Goal: Task Accomplishment & Management: Manage account settings

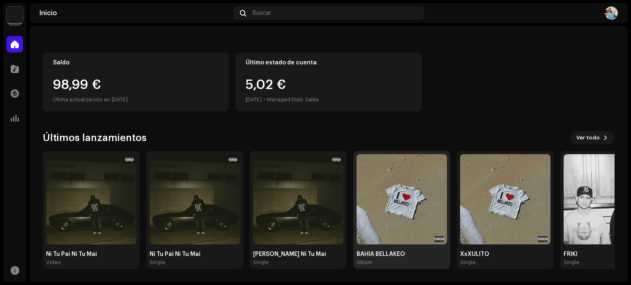
scroll to position [69, 0]
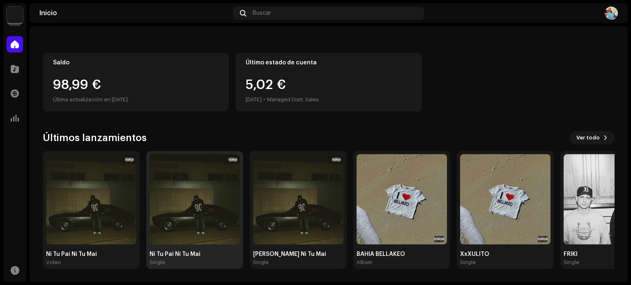
click at [187, 214] on img at bounding box center [195, 199] width 90 height 90
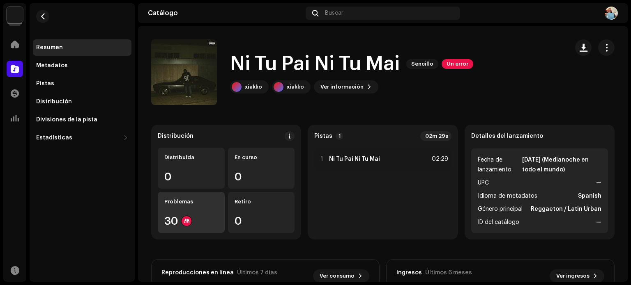
click at [173, 211] on div "Problemas 30" at bounding box center [191, 212] width 67 height 41
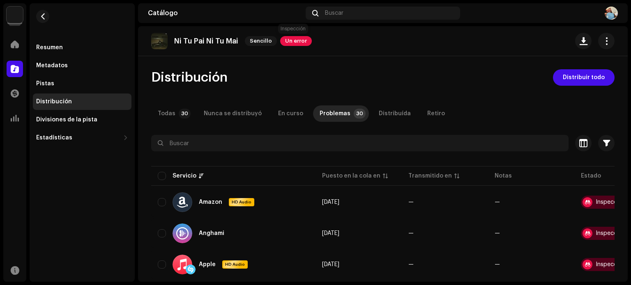
click at [292, 42] on span "Un error" at bounding box center [296, 41] width 32 height 10
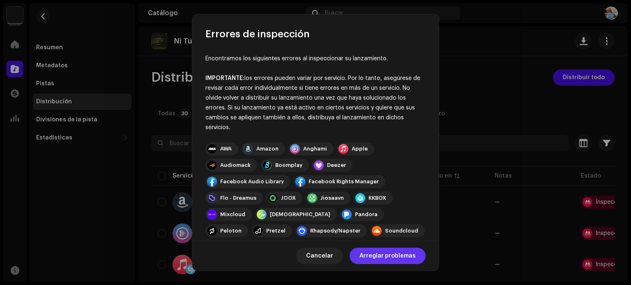
click at [388, 259] on span "Arreglar problemas" at bounding box center [387, 256] width 56 height 16
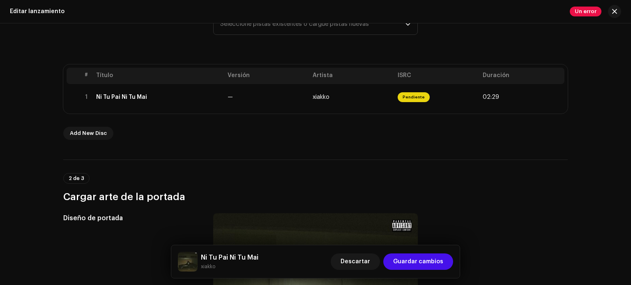
scroll to position [134, 0]
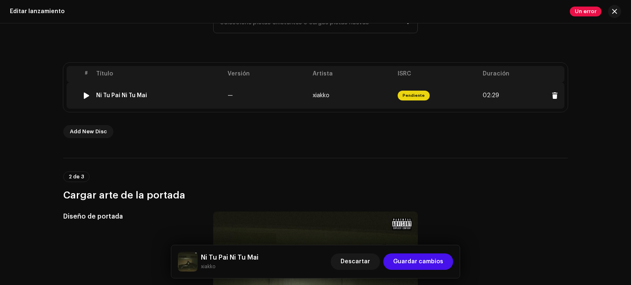
click at [214, 93] on div "Ni Tu Pai Ni Tu Mai" at bounding box center [158, 95] width 125 height 7
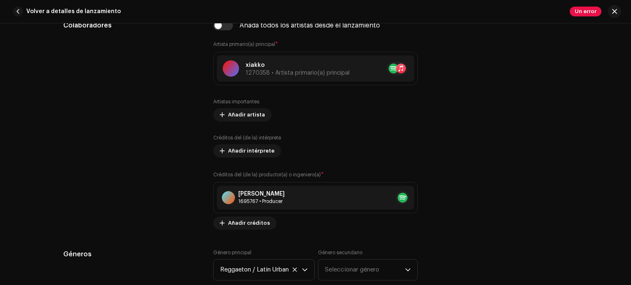
scroll to position [501, 0]
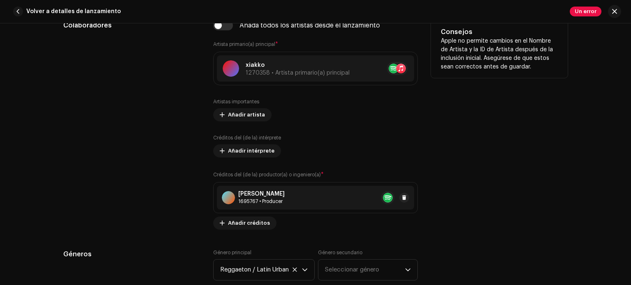
click at [272, 210] on div "[PERSON_NAME] 1695767 • Producer" at bounding box center [315, 198] width 197 height 24
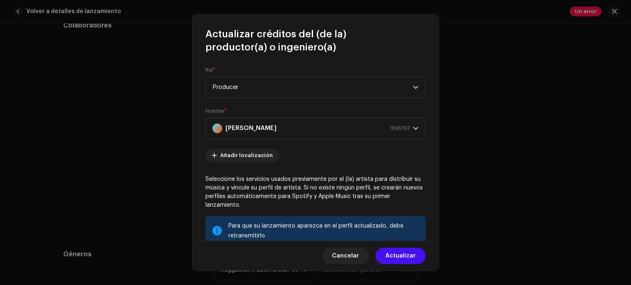
click at [347, 245] on div "Cancelar Actualizar" at bounding box center [315, 256] width 246 height 30
click at [346, 256] on span "Cancelar" at bounding box center [345, 256] width 27 height 16
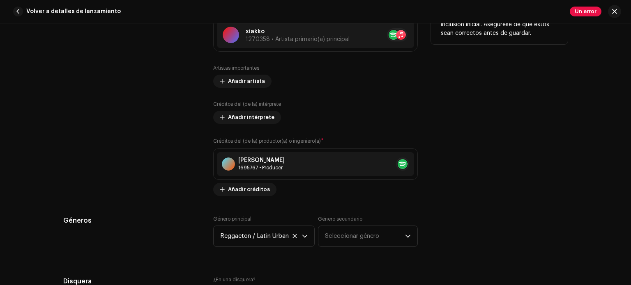
scroll to position [536, 0]
click at [274, 170] on div "1695767 • Producer" at bounding box center [261, 167] width 46 height 7
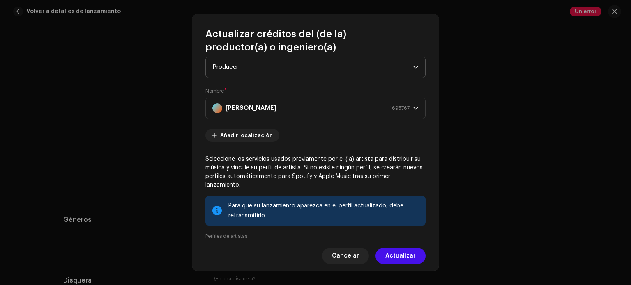
scroll to position [20, 0]
click at [246, 106] on strong "[PERSON_NAME]" at bounding box center [251, 109] width 51 height 21
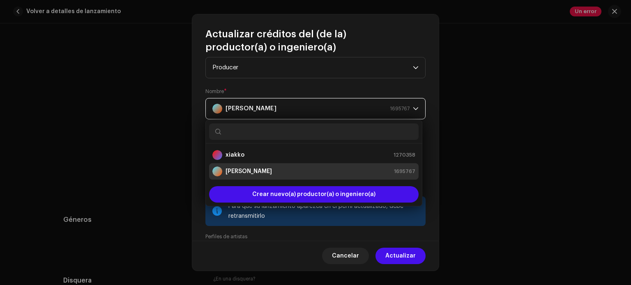
click at [262, 106] on div "[PERSON_NAME] 1695767" at bounding box center [310, 109] width 197 height 21
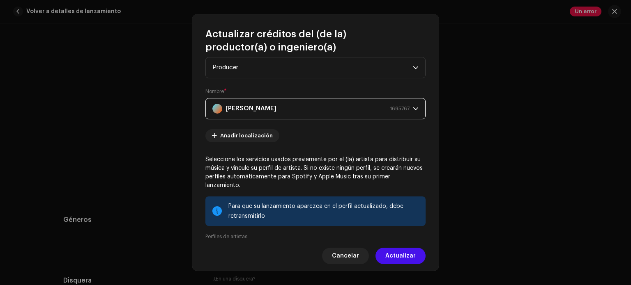
click at [275, 111] on div "[PERSON_NAME] 1695767" at bounding box center [310, 109] width 197 height 21
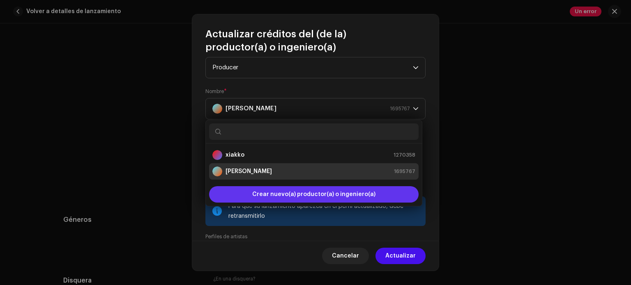
click at [289, 196] on span "Crear nuevo(a) productor(a) o ingeniero(a)" at bounding box center [313, 194] width 123 height 16
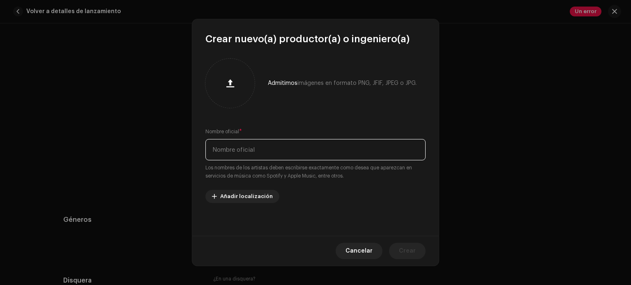
click at [238, 156] on input "text" at bounding box center [315, 149] width 220 height 21
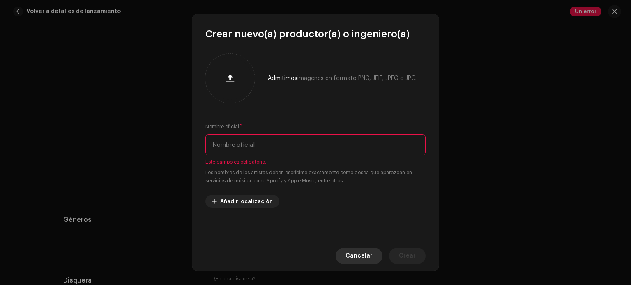
click at [361, 252] on span "Cancelar" at bounding box center [358, 256] width 27 height 16
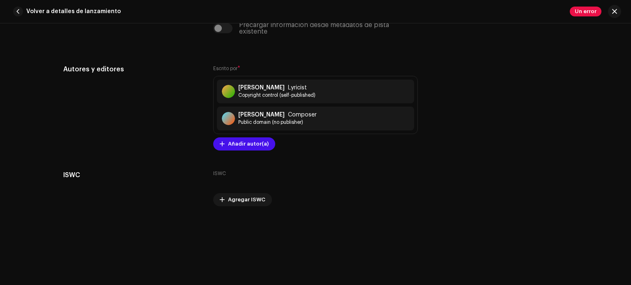
scroll to position [1702, 0]
click at [249, 120] on span "Public domain (no publisher)" at bounding box center [277, 122] width 78 height 7
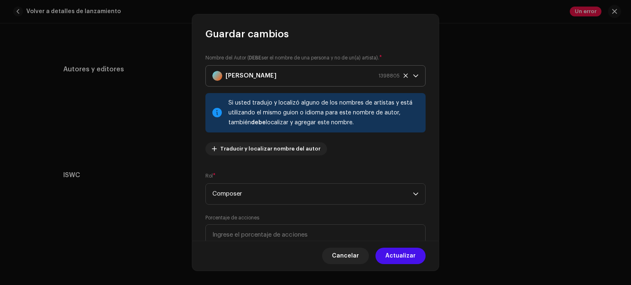
click at [403, 76] on icon at bounding box center [405, 76] width 4 height 4
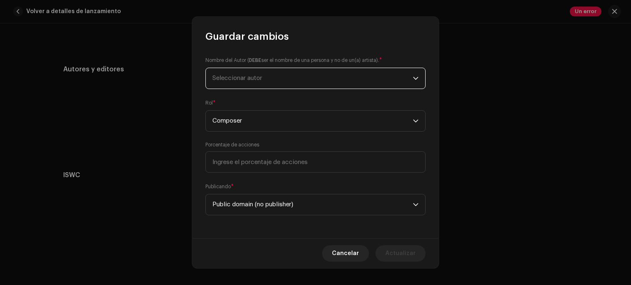
click at [275, 77] on span "Seleccionar autor" at bounding box center [312, 78] width 200 height 21
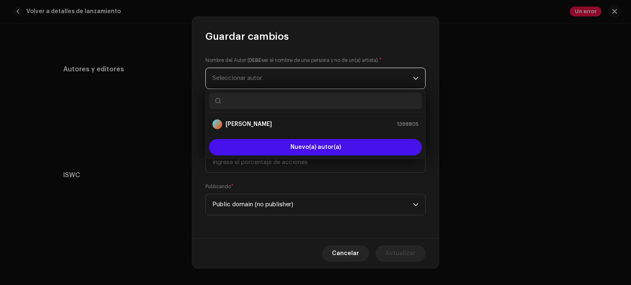
click at [242, 77] on span "Seleccionar autor" at bounding box center [237, 78] width 50 height 6
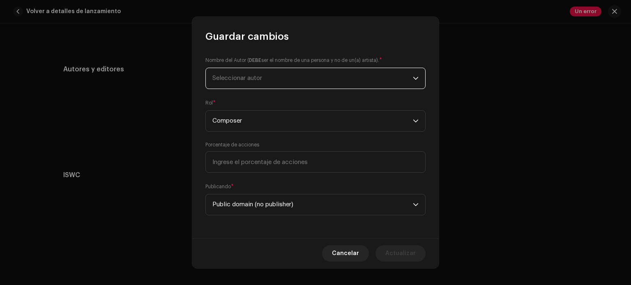
click at [242, 77] on span "Seleccionar autor" at bounding box center [237, 78] width 50 height 6
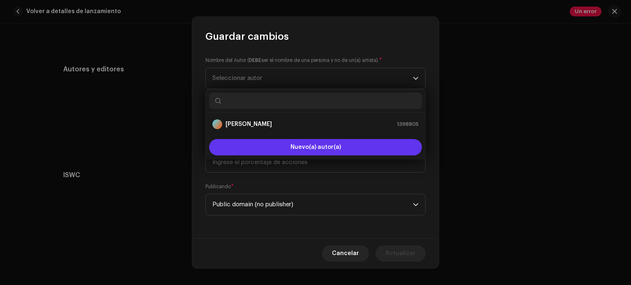
click at [252, 139] on button "Nuevo(a) autor(a)" at bounding box center [315, 147] width 213 height 16
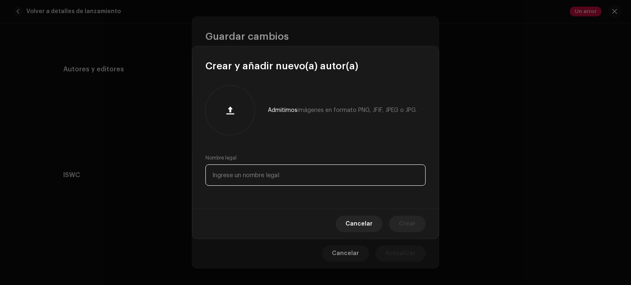
click at [256, 180] on input "text" at bounding box center [315, 175] width 220 height 21
click at [358, 177] on input "[PERSON_NAME]" at bounding box center [315, 175] width 220 height 21
type input "[PERSON_NAME]"
click at [410, 228] on span "Crear" at bounding box center [407, 224] width 17 height 16
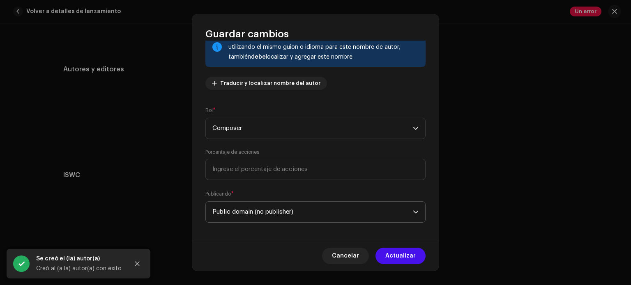
scroll to position [70, 0]
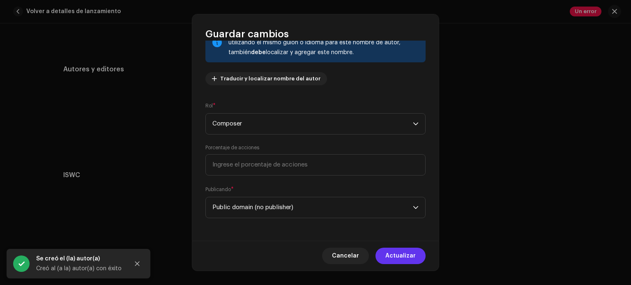
click at [398, 258] on span "Actualizar" at bounding box center [400, 256] width 30 height 16
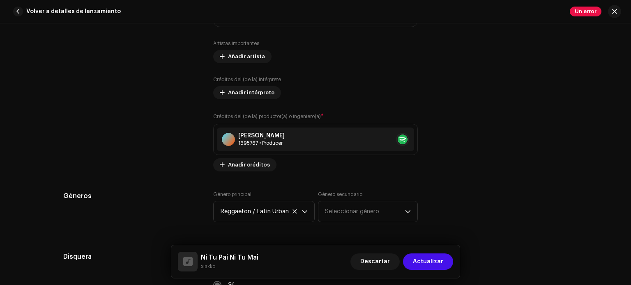
scroll to position [577, 0]
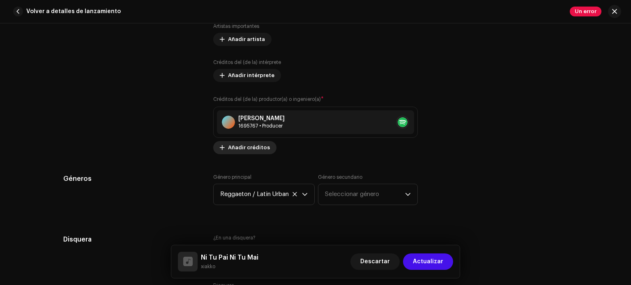
click at [216, 147] on button "Añadir créditos" at bounding box center [244, 147] width 63 height 13
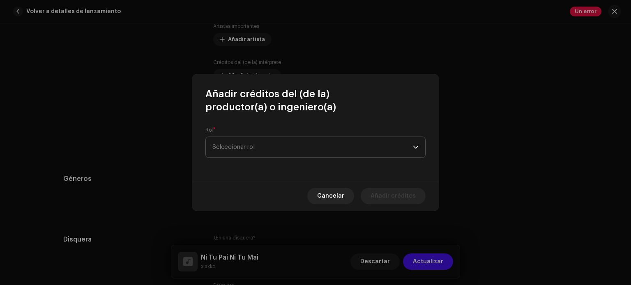
click at [238, 146] on span "Seleccionar rol" at bounding box center [312, 147] width 200 height 21
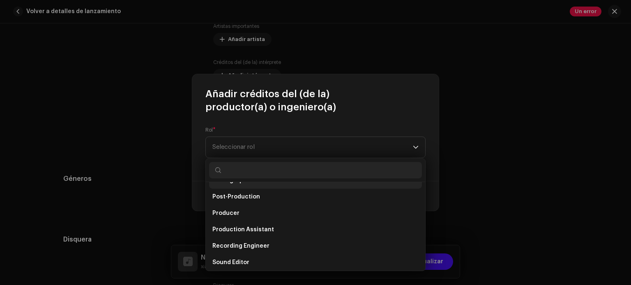
scroll to position [314, 0]
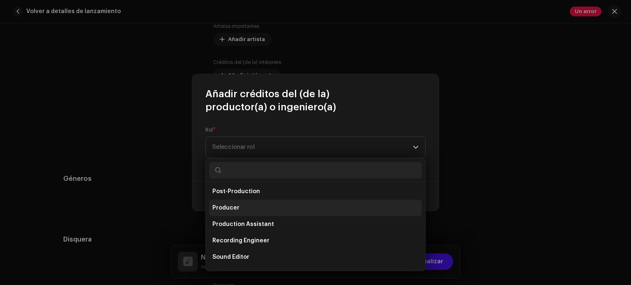
click at [226, 213] on li "Producer" at bounding box center [315, 208] width 213 height 16
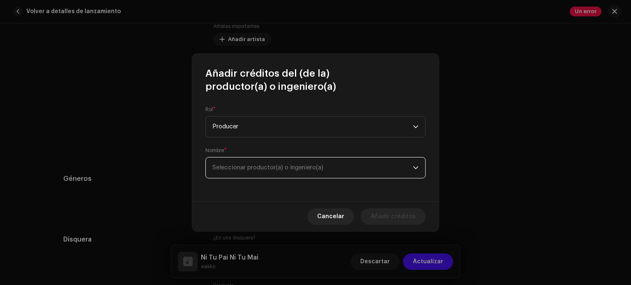
click at [228, 172] on span "Seleccionar productor(a) o ingeniero(a)" at bounding box center [312, 168] width 200 height 21
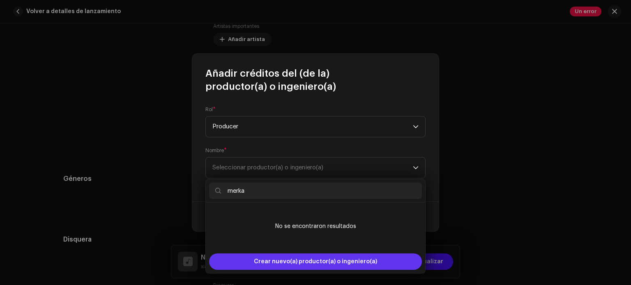
type input "merka"
click at [265, 260] on span "Crear nuevo(a) productor(a) o ingeniero(a)" at bounding box center [315, 262] width 123 height 16
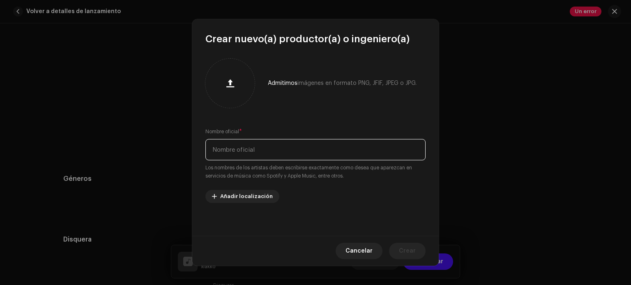
click at [258, 159] on input "text" at bounding box center [315, 149] width 220 height 21
type input "M"
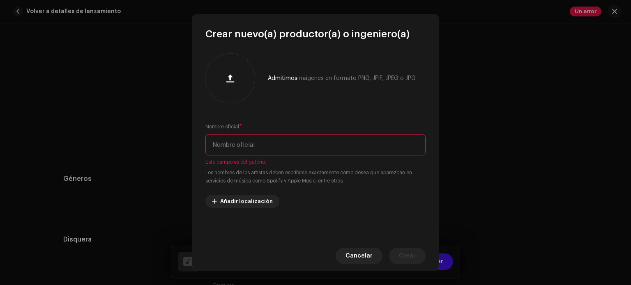
click at [262, 146] on input "text" at bounding box center [315, 144] width 220 height 21
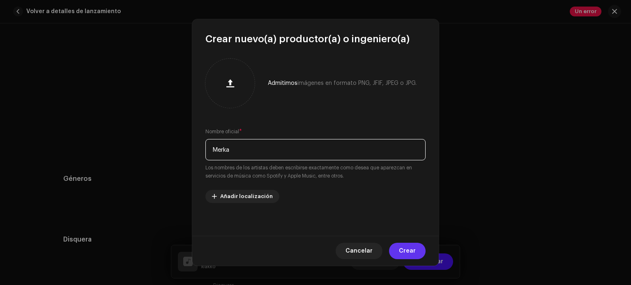
type input "Merka"
click at [404, 248] on span "Crear" at bounding box center [407, 251] width 17 height 16
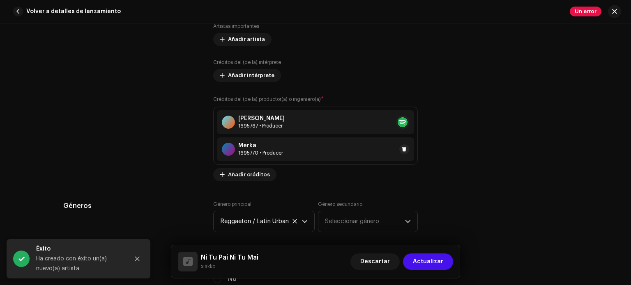
click at [256, 152] on div "1695770 • Producer" at bounding box center [260, 153] width 45 height 7
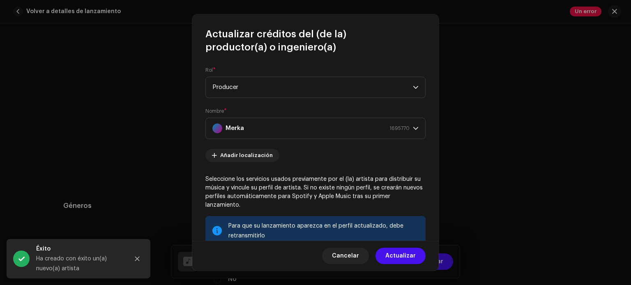
scroll to position [129, 0]
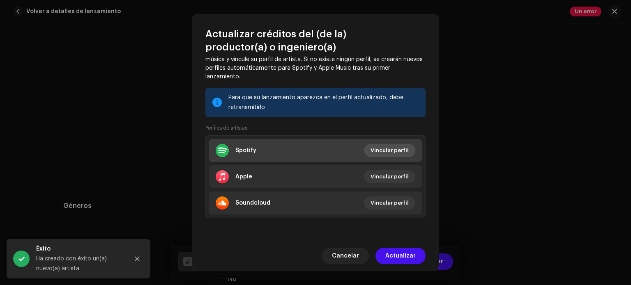
click at [397, 154] on span "Vincular perfil" at bounding box center [390, 151] width 38 height 16
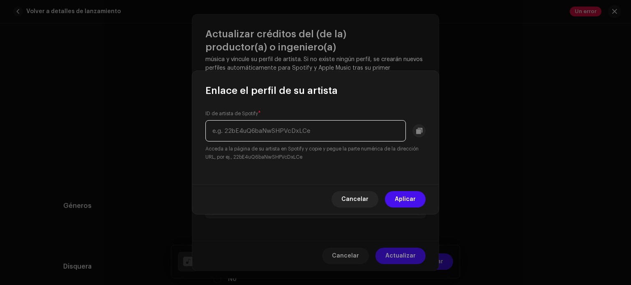
click at [286, 138] on input "text" at bounding box center [305, 130] width 200 height 21
paste input "spotify:artist:4PuA6InG84610M7EEdNptd"
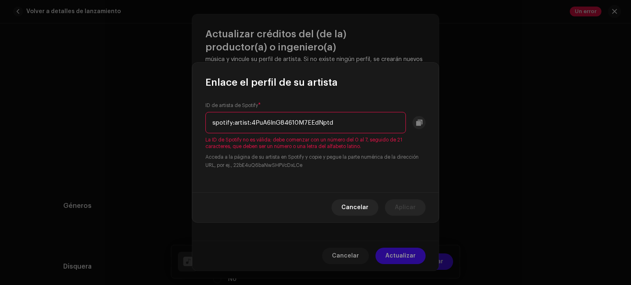
click at [250, 124] on input "spotify:artist:4PuA6InG84610M7EEdNptd" at bounding box center [305, 122] width 200 height 21
drag, startPoint x: 250, startPoint y: 124, endPoint x: 174, endPoint y: 124, distance: 75.6
click at [174, 124] on div "Enlace el perfil de su artista ID de artista de Spotify * spotify:artist:4PuA6I…" at bounding box center [315, 142] width 631 height 285
click at [247, 128] on input "spotify:artist:4PuA6InG84610M7EEdNptd" at bounding box center [305, 122] width 200 height 21
drag, startPoint x: 250, startPoint y: 124, endPoint x: 204, endPoint y: 120, distance: 46.2
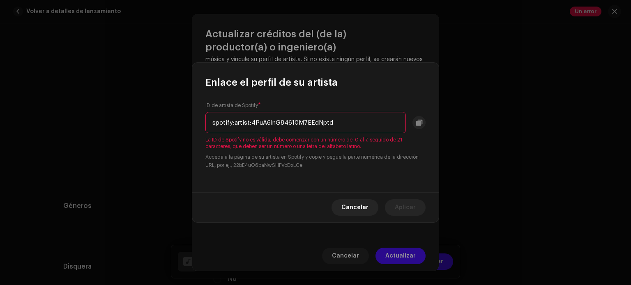
click at [204, 120] on div "ID de artista de Spotify * spotify:artist:4PuA6InG84610M7EEdNptd La ID de Spoti…" at bounding box center [315, 141] width 246 height 104
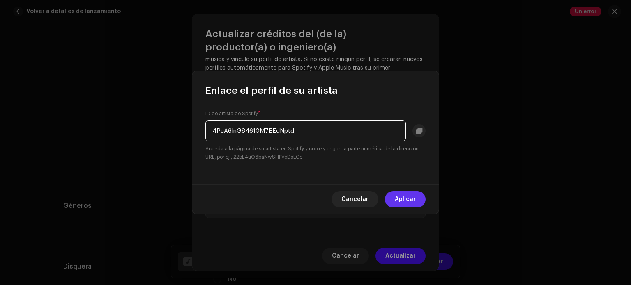
type input "4PuA6InG84610M7EEdNptd"
click at [406, 197] on span "Aplicar" at bounding box center [405, 199] width 21 height 16
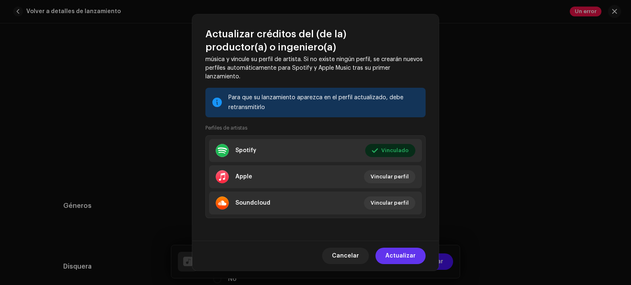
click at [398, 254] on span "Actualizar" at bounding box center [400, 256] width 30 height 16
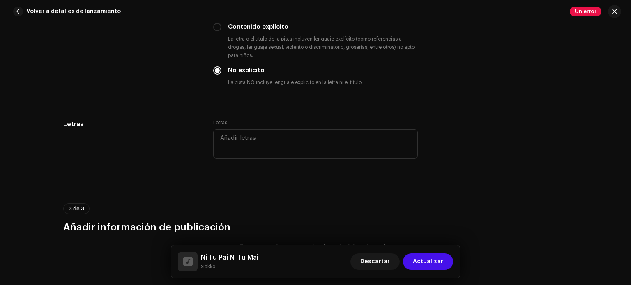
scroll to position [1730, 0]
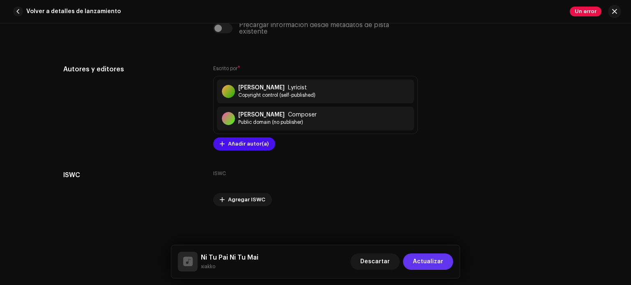
click at [434, 262] on span "Actualizar" at bounding box center [428, 262] width 30 height 16
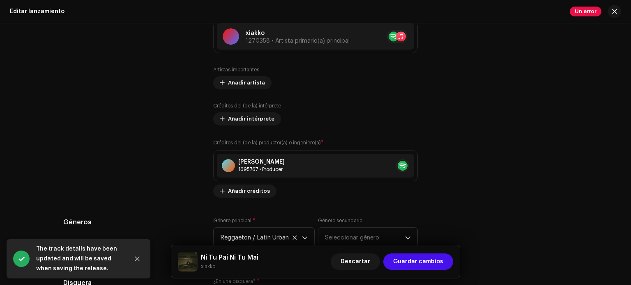
scroll to position [1043, 0]
click at [240, 191] on span "Añadir créditos" at bounding box center [249, 190] width 42 height 16
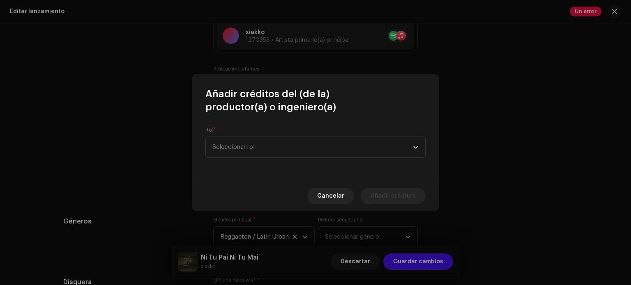
click at [261, 120] on div "Rol * Seleccionar rol" at bounding box center [315, 147] width 246 height 67
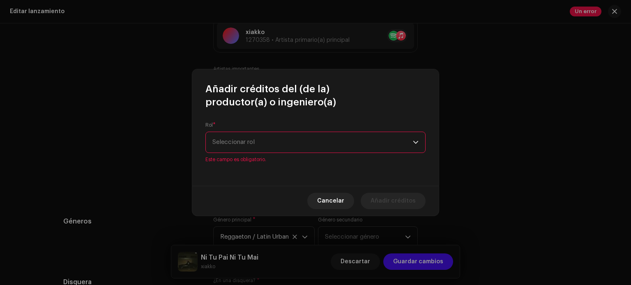
click at [260, 148] on span "Seleccionar rol" at bounding box center [312, 142] width 200 height 21
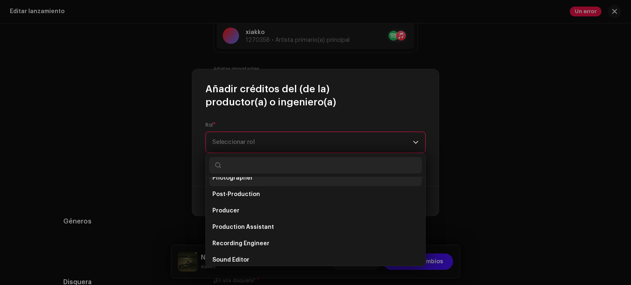
scroll to position [307, 0]
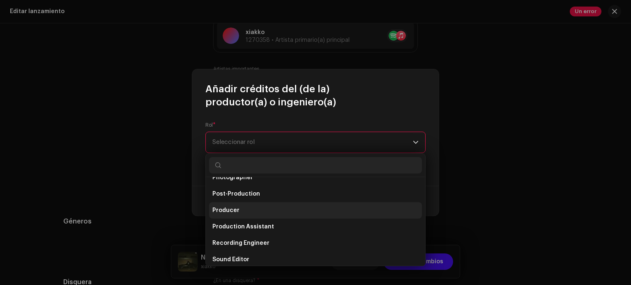
click at [232, 212] on span "Producer" at bounding box center [225, 211] width 27 height 8
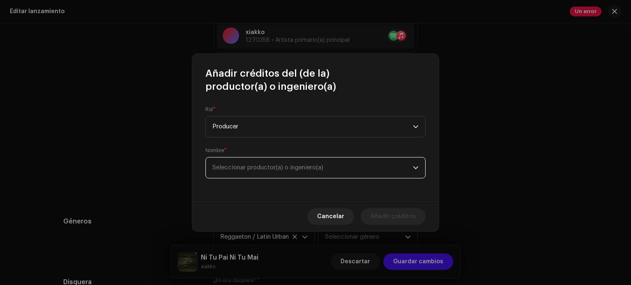
click at [256, 159] on span "Seleccionar productor(a) o ingeniero(a)" at bounding box center [312, 168] width 200 height 21
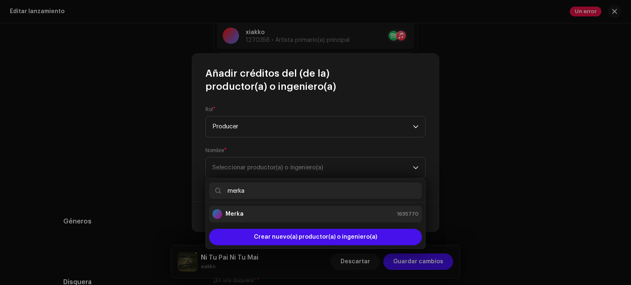
type input "merka"
click at [245, 214] on div "Merka 1695770" at bounding box center [315, 214] width 206 height 10
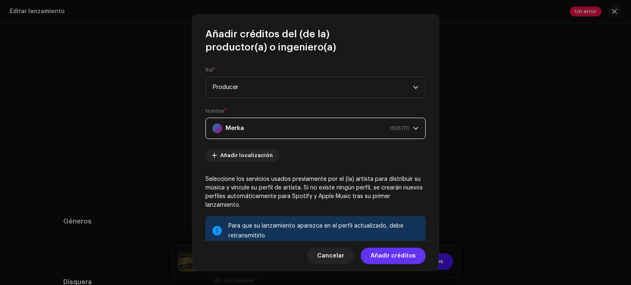
click at [399, 257] on span "Añadir créditos" at bounding box center [393, 256] width 45 height 16
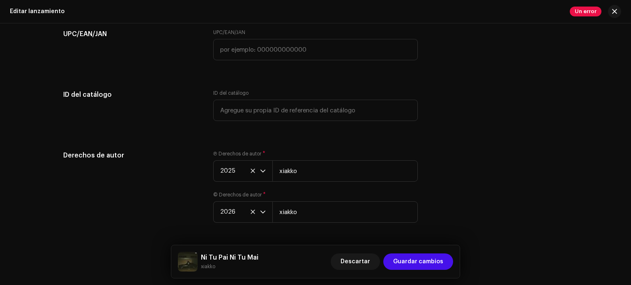
scroll to position [1515, 0]
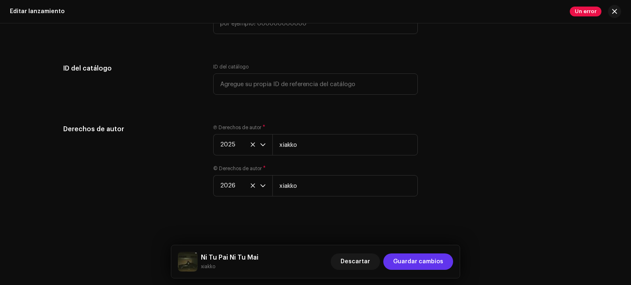
click at [412, 263] on span "Guardar cambios" at bounding box center [418, 262] width 50 height 16
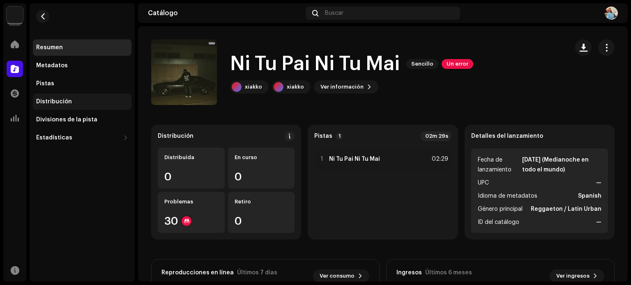
click at [48, 103] on div "Distribución" at bounding box center [54, 102] width 36 height 7
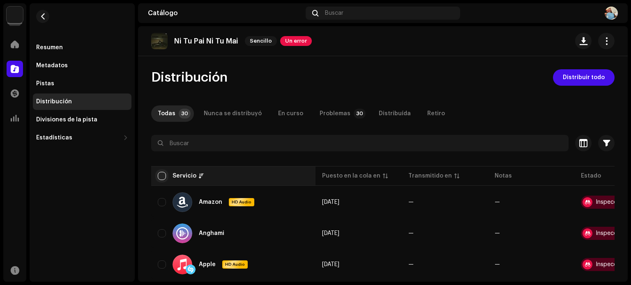
click at [165, 176] on input "checkbox" at bounding box center [162, 176] width 8 height 8
checkbox input "true"
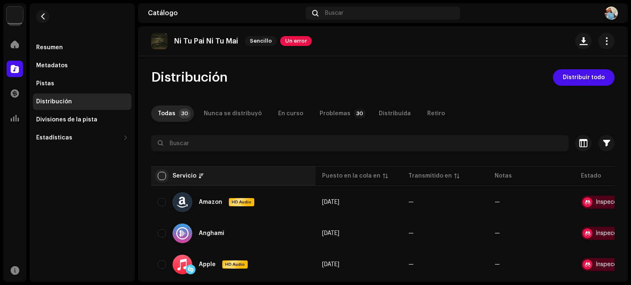
checkbox input "true"
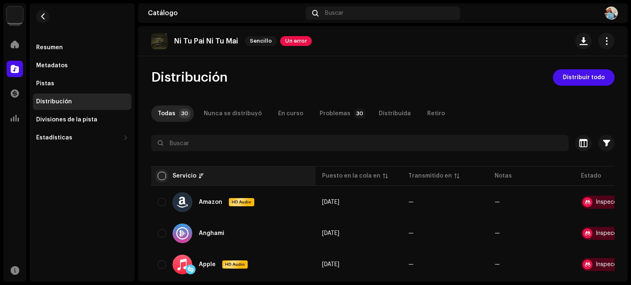
checkbox input "true"
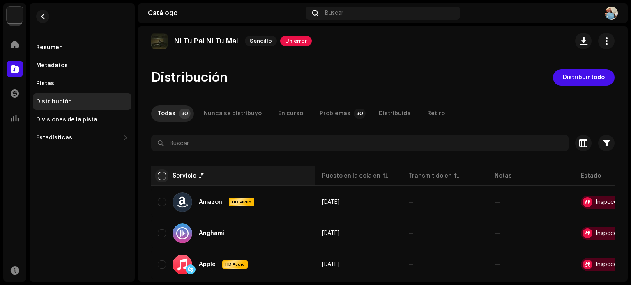
checkbox input "true"
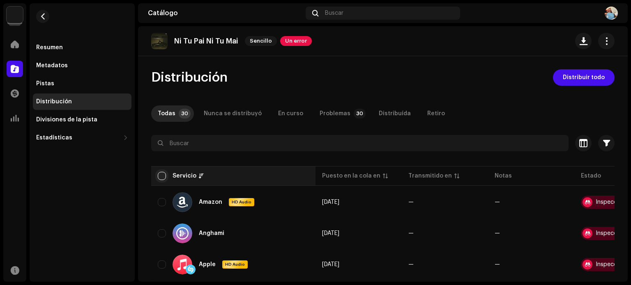
checkbox input "true"
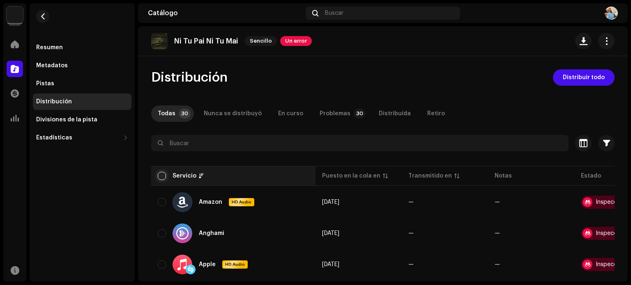
checkbox input "true"
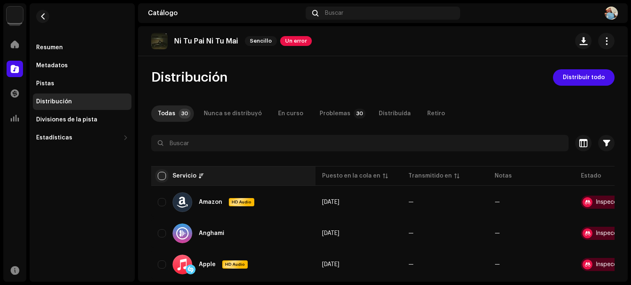
checkbox input "true"
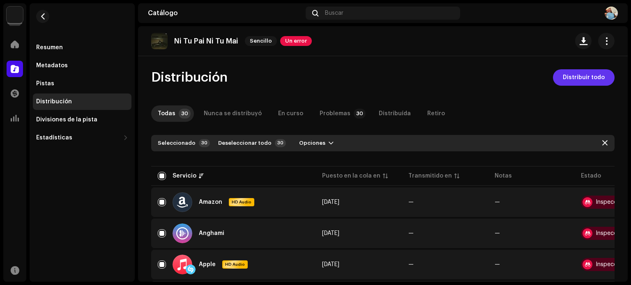
click at [574, 77] on span "Distribuir todo" at bounding box center [584, 77] width 42 height 16
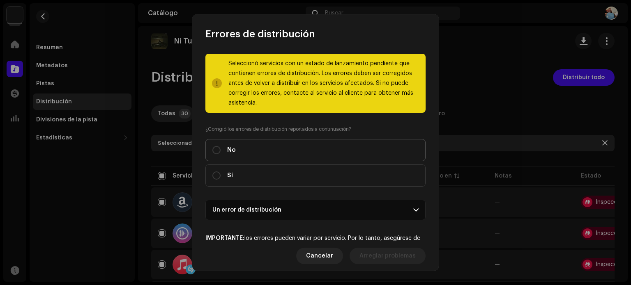
click at [276, 146] on label "No" at bounding box center [315, 150] width 220 height 22
click at [221, 146] on input "No" at bounding box center [216, 150] width 8 height 8
radio input "true"
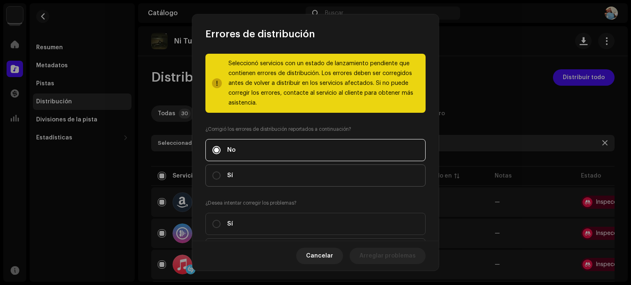
click at [239, 173] on label "Sí" at bounding box center [315, 176] width 220 height 22
click at [221, 173] on input "Sí" at bounding box center [216, 176] width 8 height 8
radio input "true"
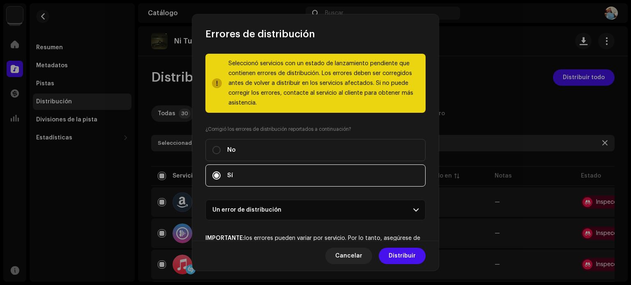
click at [251, 209] on p-accordion-header "Un error de distribución" at bounding box center [315, 210] width 220 height 21
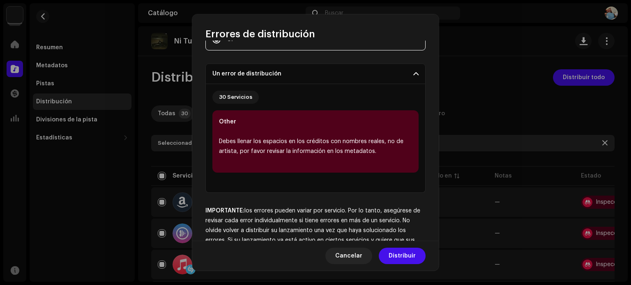
scroll to position [173, 0]
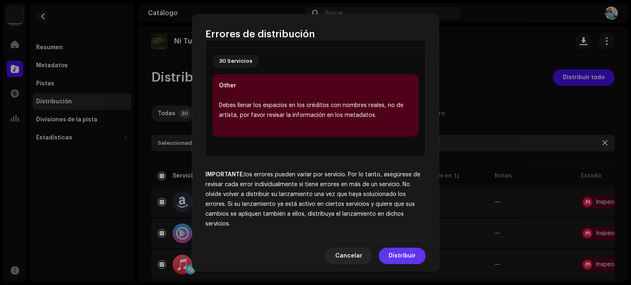
click at [417, 258] on button "Distribuir" at bounding box center [402, 256] width 47 height 16
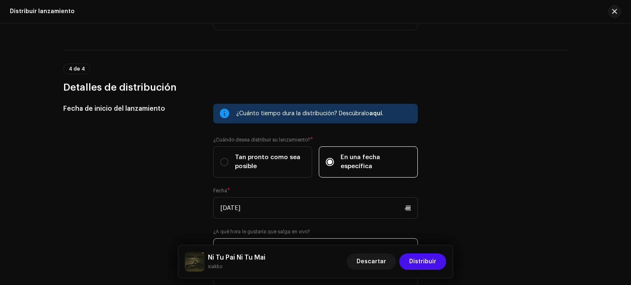
scroll to position [1217, 0]
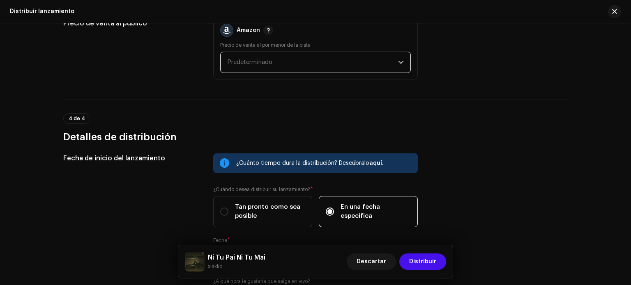
click at [320, 54] on span "Predeterminado" at bounding box center [312, 62] width 171 height 21
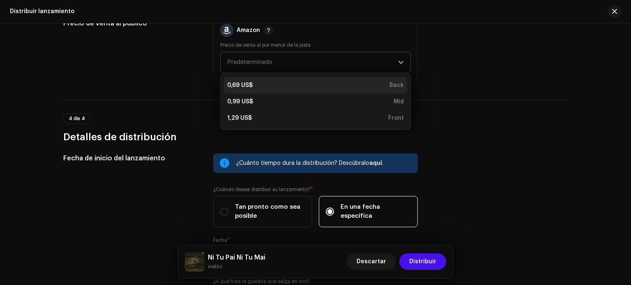
click at [290, 85] on div "0,69 US$ Back" at bounding box center [315, 85] width 177 height 8
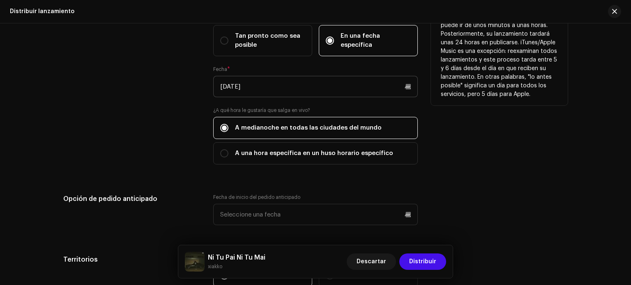
scroll to position [1388, 0]
click at [280, 100] on div "¿Cuánto tiempo dura la distribución? Descúbralo aquí . ¿Cuándo desea distribuir…" at bounding box center [315, 78] width 205 height 192
click at [270, 86] on input "[DATE]" at bounding box center [315, 86] width 205 height 21
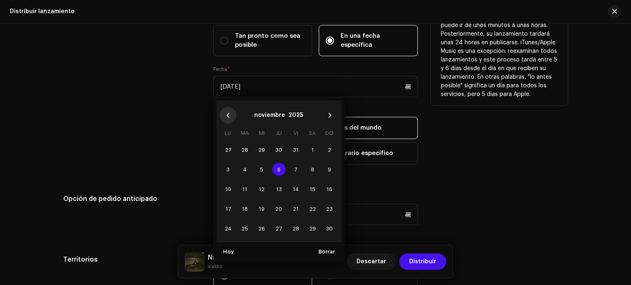
click at [228, 113] on icon "Previous Month" at bounding box center [228, 116] width 6 height 6
click at [285, 207] on td "23" at bounding box center [278, 209] width 17 height 20
click at [283, 207] on span "23" at bounding box center [278, 209] width 13 height 13
type input "[DATE]"
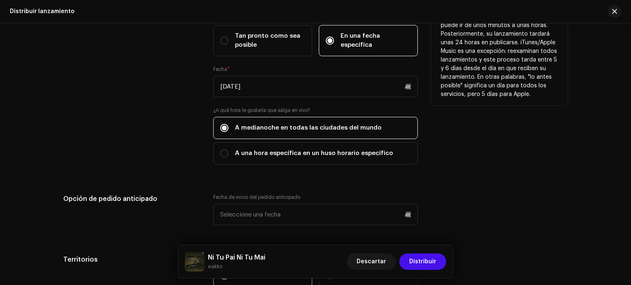
click at [161, 96] on div "Fecha de inicio del lanzamiento" at bounding box center [131, 78] width 137 height 192
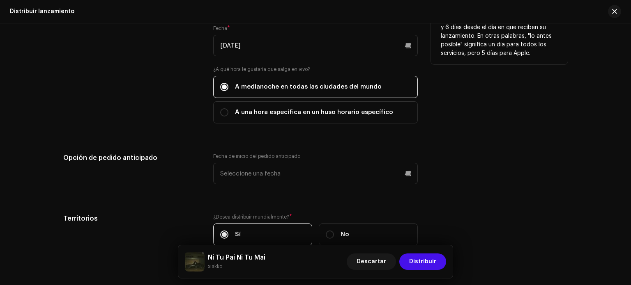
scroll to position [1478, 0]
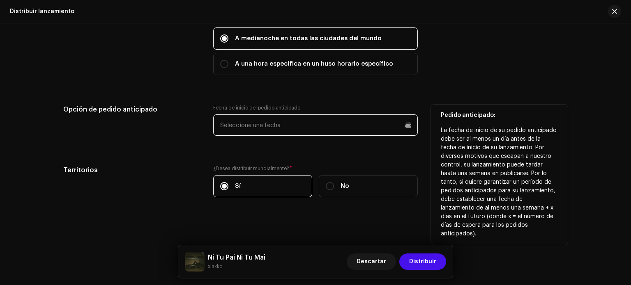
click at [242, 120] on p-datepicker at bounding box center [315, 125] width 205 height 21
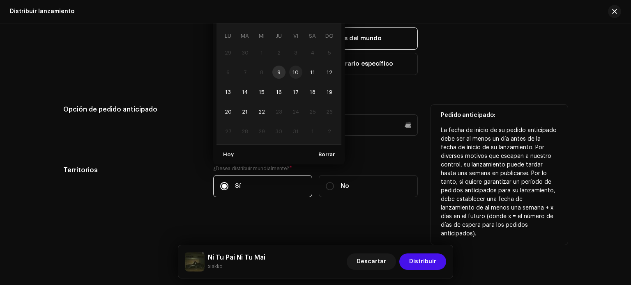
click at [296, 71] on span "10" at bounding box center [295, 72] width 13 height 13
type input "[DATE]"
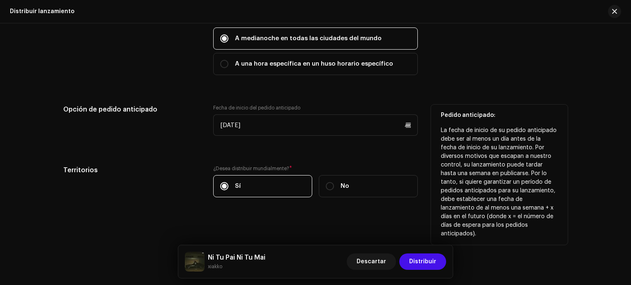
click at [177, 168] on h5 "Territorios" at bounding box center [131, 171] width 137 height 10
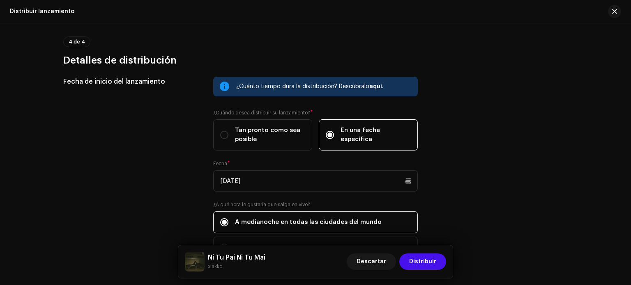
scroll to position [1294, 0]
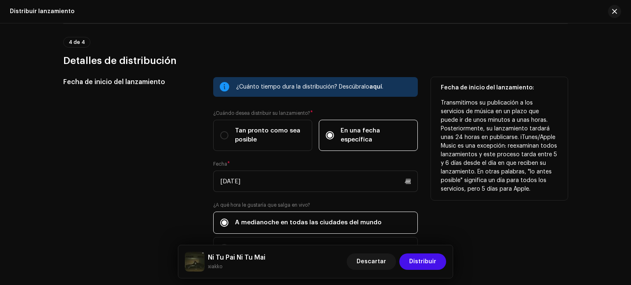
click at [493, 159] on p "Transmitimos su publicación a los servicios de música en un plazo que puede ir …" at bounding box center [499, 146] width 117 height 95
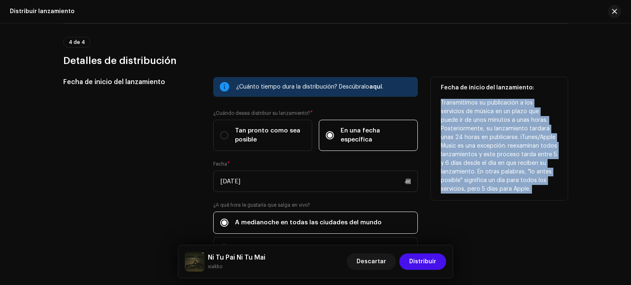
click at [493, 159] on p "Transmitimos su publicación a los servicios de música en un plazo que puede ir …" at bounding box center [499, 146] width 117 height 95
click at [500, 193] on div "Fecha de inicio del lanzamiento: Transmitimos su publicación a los servicios de…" at bounding box center [499, 138] width 137 height 123
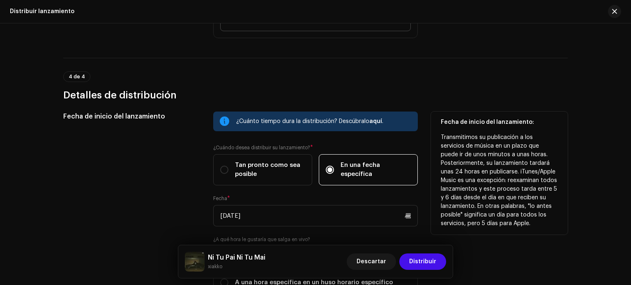
scroll to position [1259, 0]
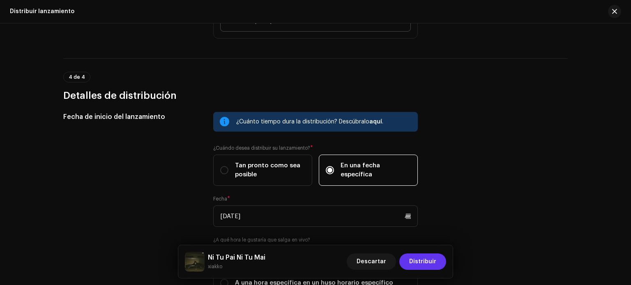
click at [424, 262] on span "Distribuir" at bounding box center [422, 262] width 27 height 16
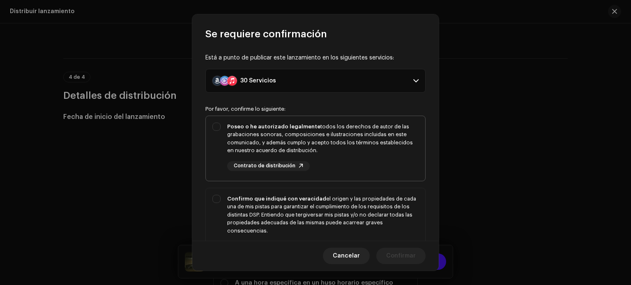
click at [296, 147] on div "Poseo o he autorizado legalmente todos los derechos de autor de las grabaciones…" at bounding box center [322, 139] width 191 height 32
checkbox input "true"
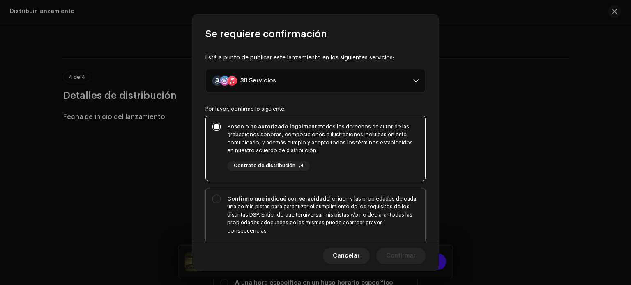
click at [269, 212] on div "Confirmo que indiqué con veracidad el origen y las propiedades de cada una de m…" at bounding box center [322, 215] width 191 height 40
checkbox input "true"
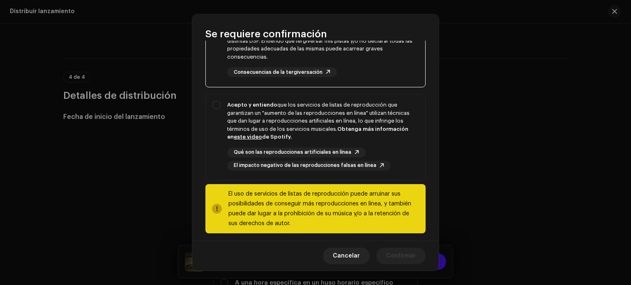
scroll to position [177, 0]
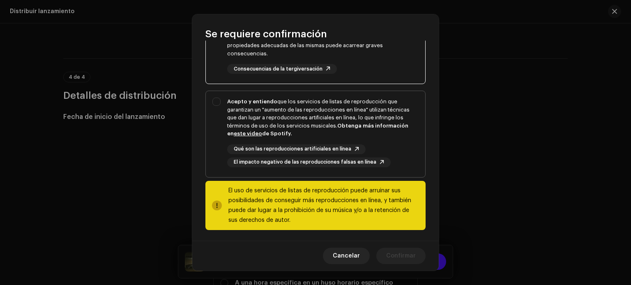
click at [251, 108] on div "Acepto y entiendo que los servicios de listas de reproducción que garantizan un…" at bounding box center [322, 118] width 191 height 40
checkbox input "true"
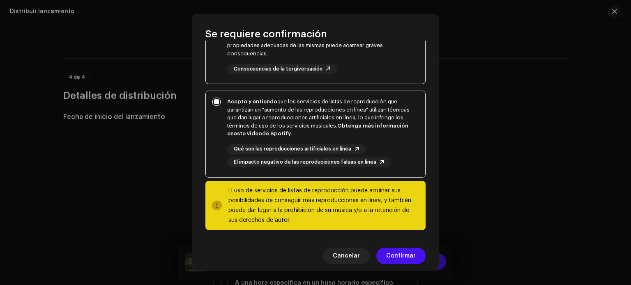
scroll to position [179, 0]
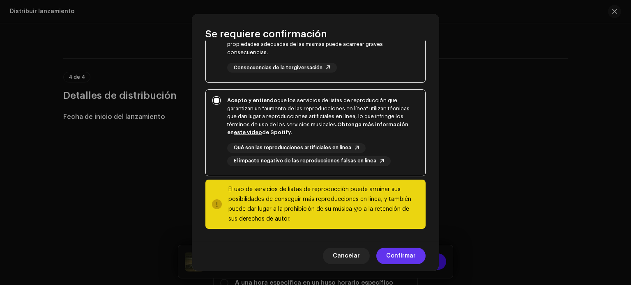
click at [401, 257] on span "Confirmar" at bounding box center [401, 256] width 30 height 16
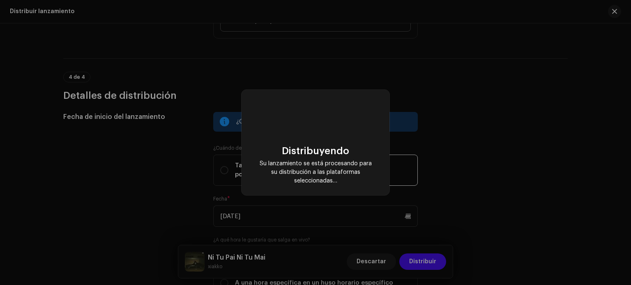
checkbox input "false"
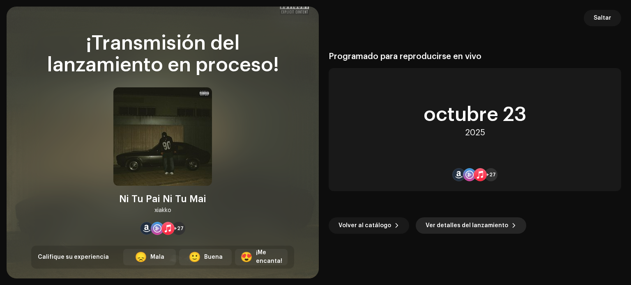
click at [488, 220] on span "Ver detalles del lanzamiento" at bounding box center [467, 226] width 83 height 16
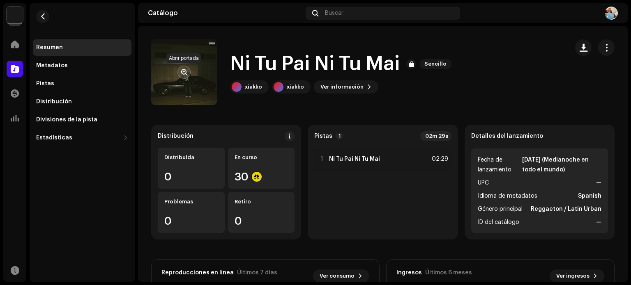
click at [182, 68] on button "button" at bounding box center [183, 72] width 13 height 13
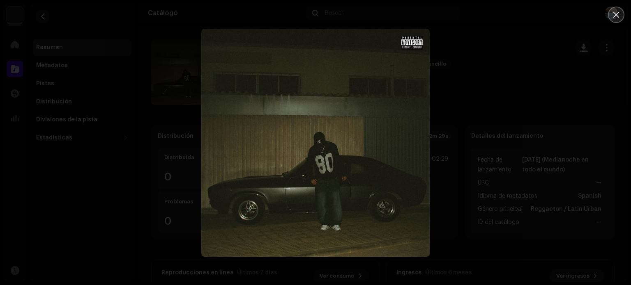
click at [618, 18] on icon "Close" at bounding box center [615, 14] width 7 height 7
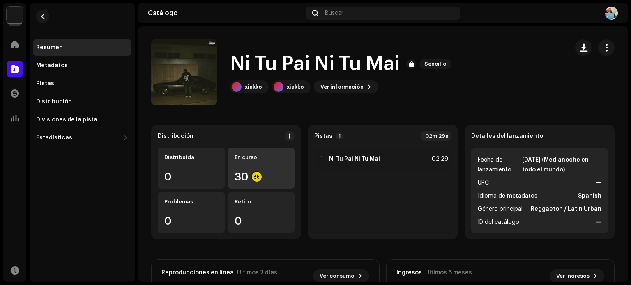
click at [250, 183] on div "En curso 30" at bounding box center [261, 168] width 67 height 41
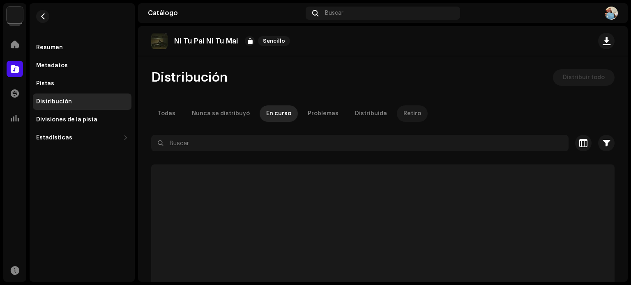
click at [403, 114] on div "Retiro" at bounding box center [412, 114] width 18 height 16
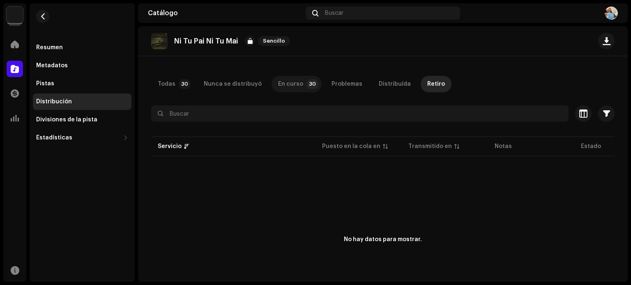
scroll to position [30, 0]
click at [179, 76] on p-tab "Todas 30" at bounding box center [172, 84] width 43 height 16
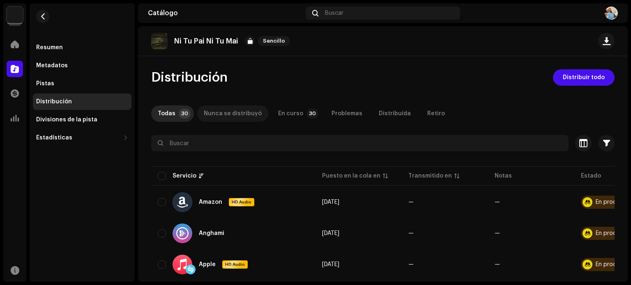
click at [232, 113] on div "Nunca se distribuyó" at bounding box center [233, 114] width 58 height 16
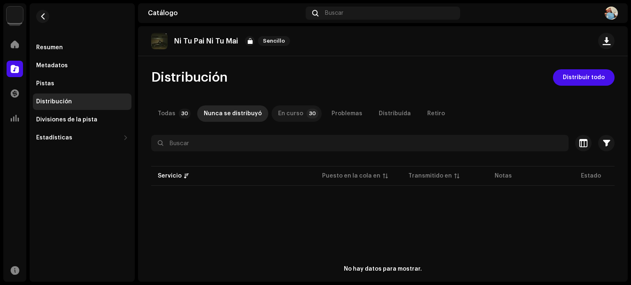
click at [292, 106] on div "En curso" at bounding box center [290, 114] width 25 height 16
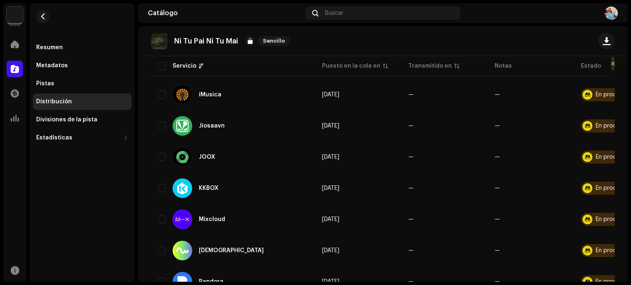
scroll to position [453, 0]
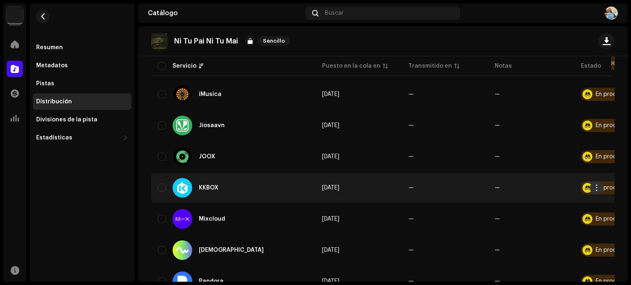
click at [598, 186] on span "button" at bounding box center [597, 188] width 6 height 7
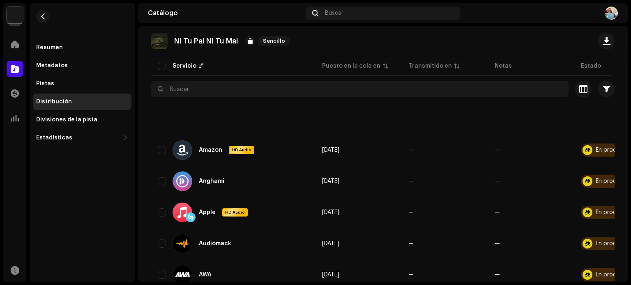
scroll to position [0, 0]
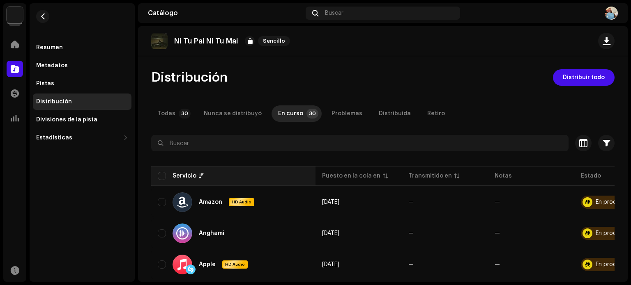
click at [173, 173] on div "Servicio" at bounding box center [185, 176] width 24 height 8
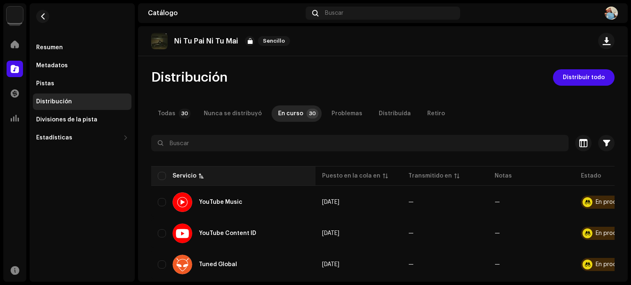
click at [173, 173] on div "Servicio" at bounding box center [185, 176] width 24 height 8
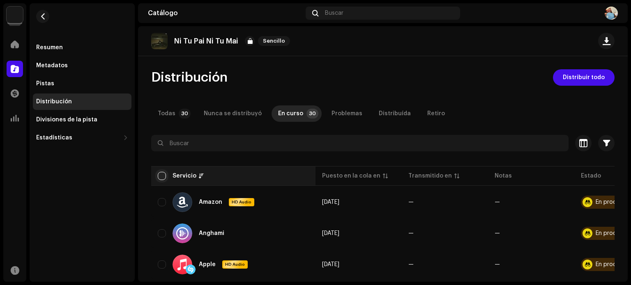
click at [161, 173] on input "checkbox" at bounding box center [162, 176] width 8 height 8
checkbox input "true"
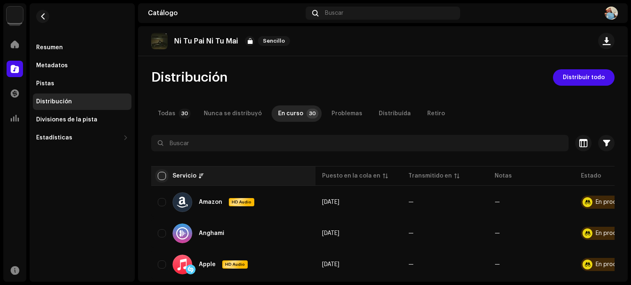
checkbox input "true"
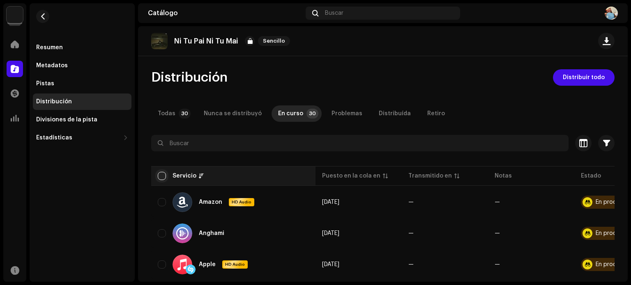
checkbox input "true"
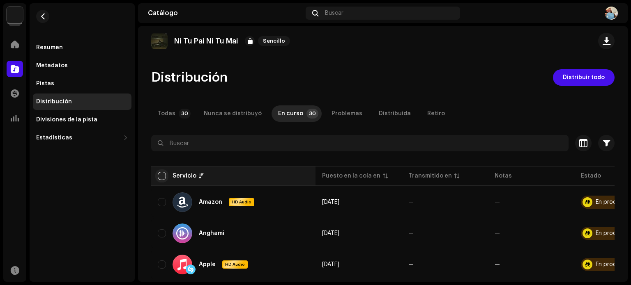
checkbox input "true"
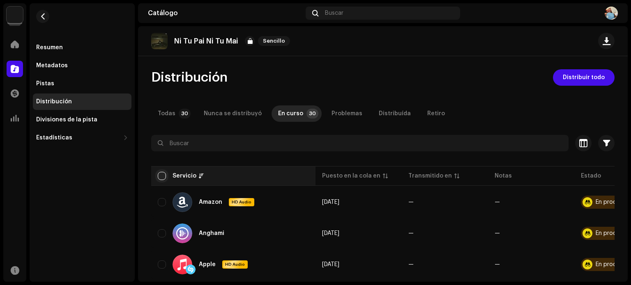
checkbox input "true"
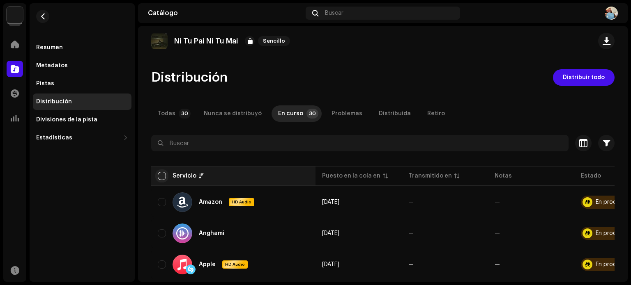
checkbox input "true"
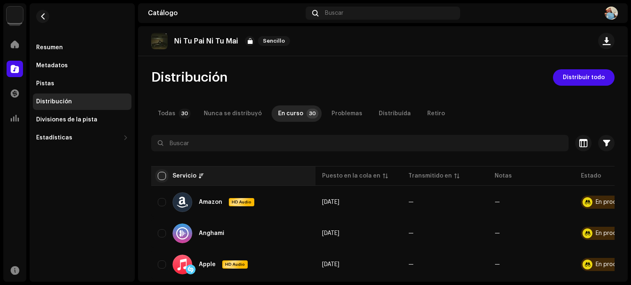
checkbox input "true"
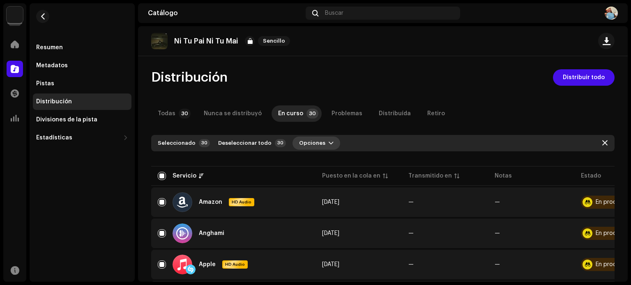
click at [307, 140] on span "Opciones" at bounding box center [312, 143] width 26 height 16
click at [36, 20] on re-m-nav-back at bounding box center [43, 21] width 20 height 36
click at [43, 16] on span "button" at bounding box center [43, 16] width 6 height 7
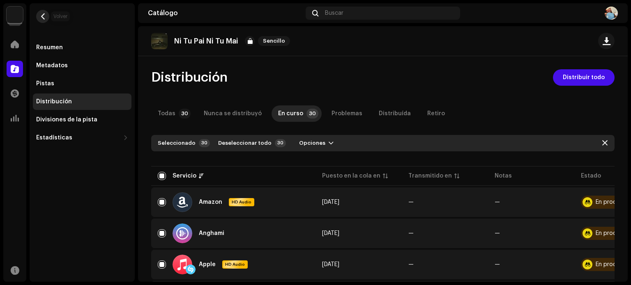
click at [44, 19] on span "button" at bounding box center [43, 16] width 6 height 7
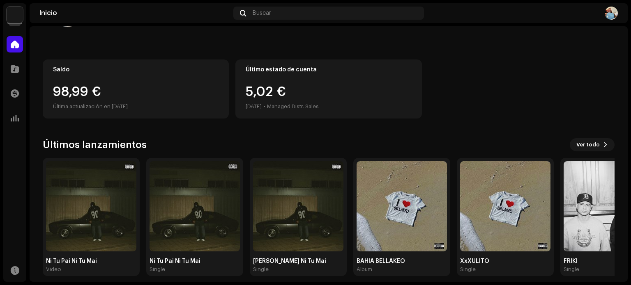
scroll to position [69, 0]
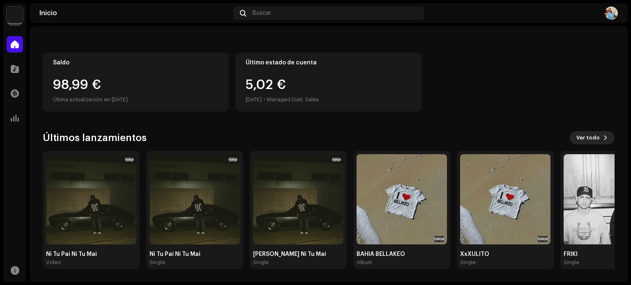
click at [588, 139] on span "Ver todo" at bounding box center [587, 138] width 23 height 16
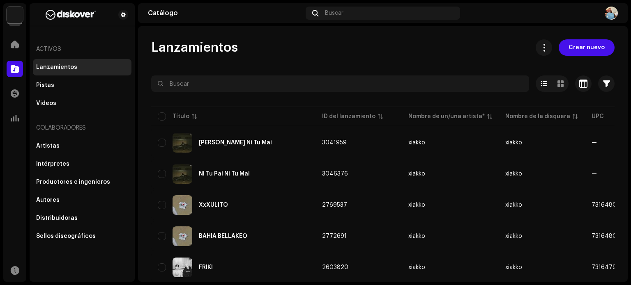
click at [50, 61] on div "Lanzamientos" at bounding box center [82, 67] width 99 height 16
click at [54, 85] on div "Pistas" at bounding box center [82, 85] width 92 height 7
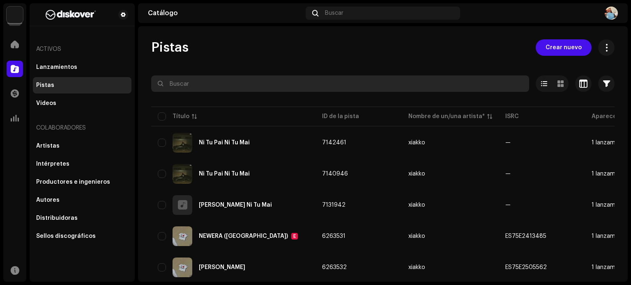
click at [220, 91] on input "text" at bounding box center [340, 84] width 378 height 16
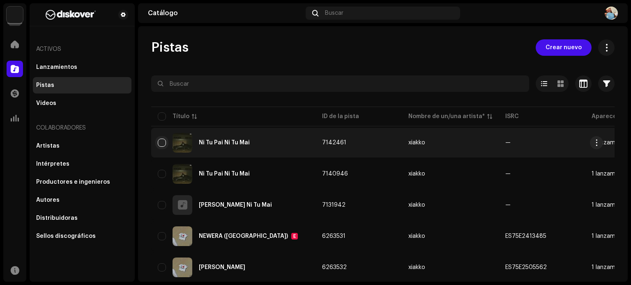
click at [160, 142] on input "checkbox" at bounding box center [162, 143] width 8 height 8
checkbox input "true"
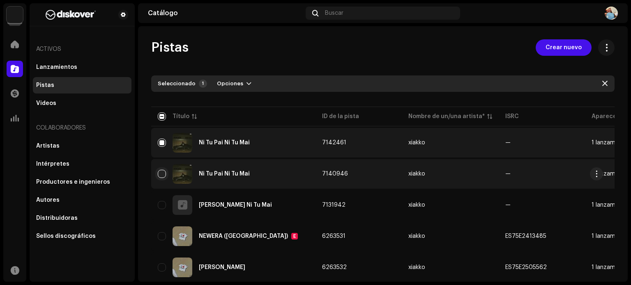
click at [166, 175] on input "Row Unselected" at bounding box center [162, 174] width 8 height 8
checkbox input "true"
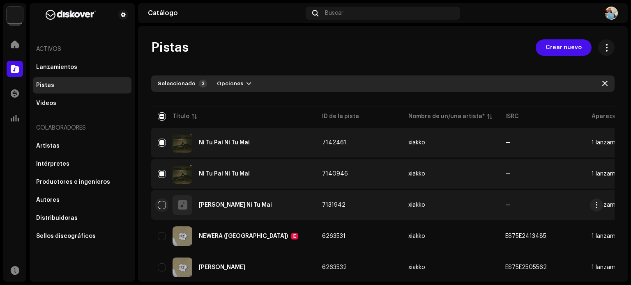
click at [164, 205] on input "Row Unselected" at bounding box center [162, 205] width 8 height 8
checkbox input "true"
click at [237, 85] on span "Opciones" at bounding box center [230, 84] width 26 height 16
click at [235, 97] on div "Archive" at bounding box center [252, 102] width 83 height 16
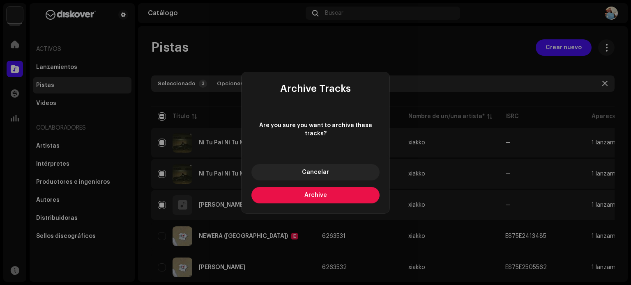
click at [281, 194] on button "Archive" at bounding box center [315, 195] width 128 height 16
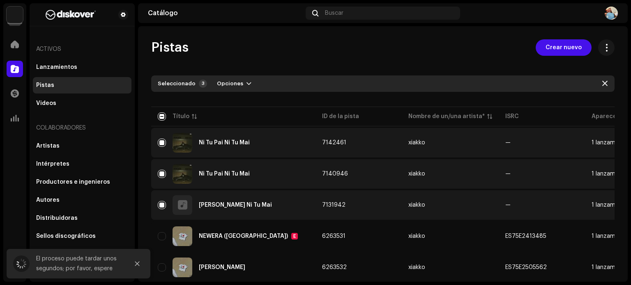
click at [39, 264] on div "El proceso puede tardar unos segundos; por favor, espere" at bounding box center [79, 264] width 86 height 20
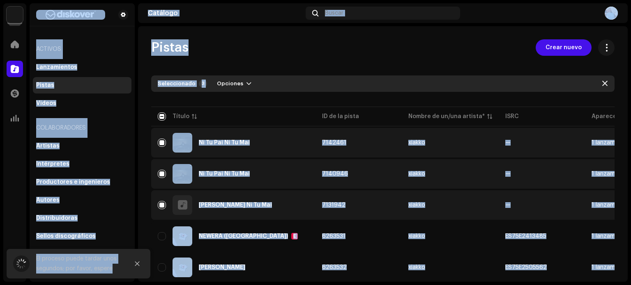
drag, startPoint x: 39, startPoint y: 264, endPoint x: 2, endPoint y: 256, distance: 37.8
click at [2, 256] on pro-root "[PERSON_NAME] Inicio Catálogo Transacciones Estadísticas Recursos Activos Lanza…" at bounding box center [315, 142] width 631 height 285
click at [2, 256] on div "[PERSON_NAME] Inicio Catálogo Transacciones Estadísticas Recursos Activos Lanza…" at bounding box center [315, 142] width 631 height 285
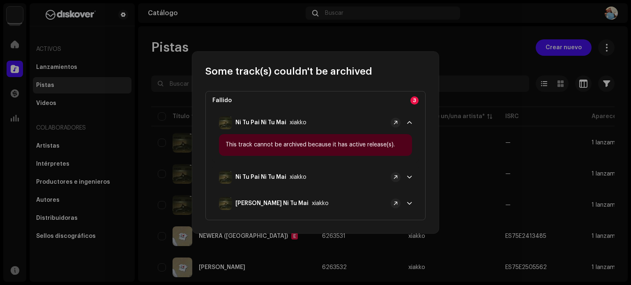
click at [407, 174] on span at bounding box center [409, 177] width 5 height 7
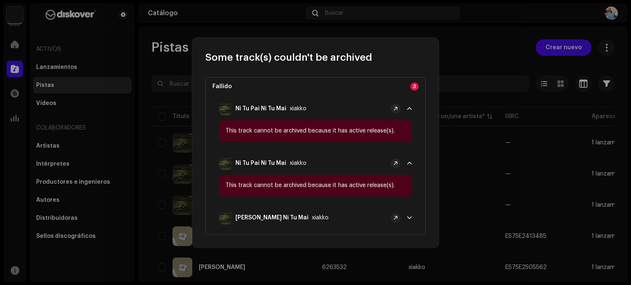
click at [409, 214] on p-accordion-header "[PERSON_NAME] Ni Tu [PERSON_NAME]" at bounding box center [315, 218] width 206 height 23
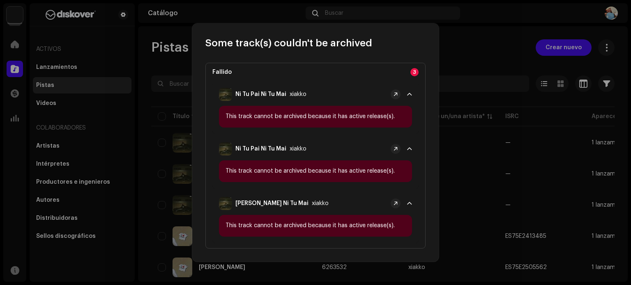
click at [426, 42] on div "Some track(s) couldn't be archived" at bounding box center [315, 36] width 246 height 26
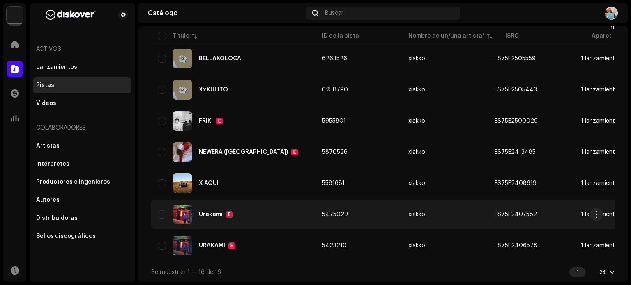
scroll to position [370, 0]
click at [159, 212] on input "checkbox" at bounding box center [162, 215] width 8 height 8
click at [159, 212] on input "Row Selected" at bounding box center [162, 215] width 8 height 8
checkbox input "false"
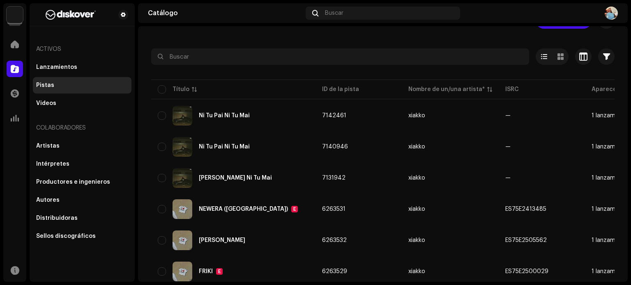
scroll to position [0, 0]
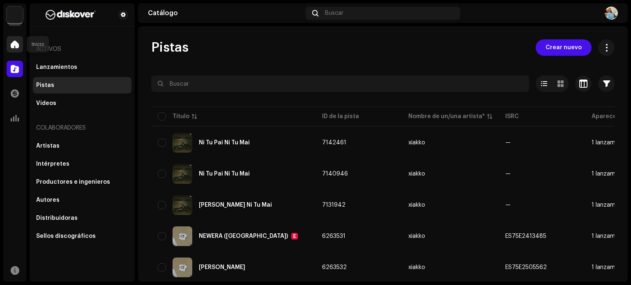
click at [9, 48] on div at bounding box center [15, 44] width 16 height 16
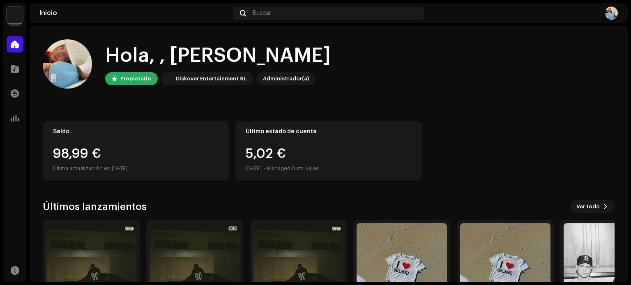
scroll to position [69, 0]
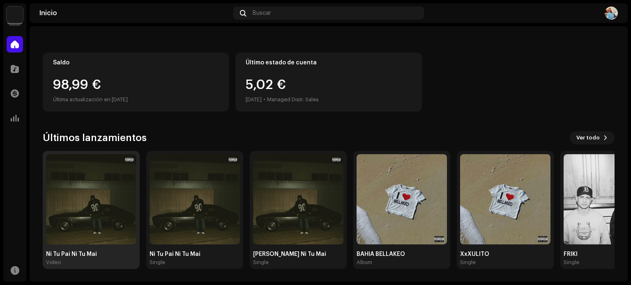
click at [117, 185] on img at bounding box center [91, 199] width 90 height 90
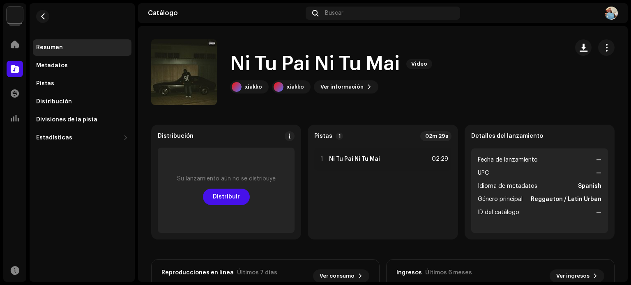
click at [235, 189] on div "Su lanzamiento aún no se distribuye Distribuir" at bounding box center [226, 190] width 137 height 85
click at [234, 192] on span "Distribuir" at bounding box center [226, 197] width 27 height 16
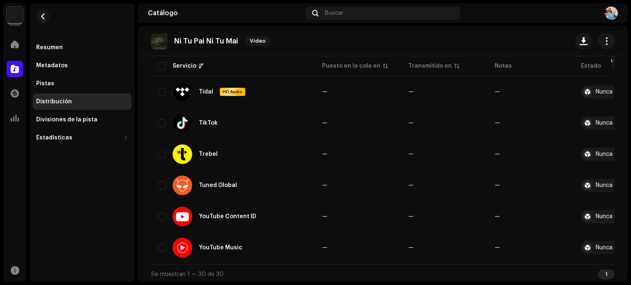
scroll to position [867, 0]
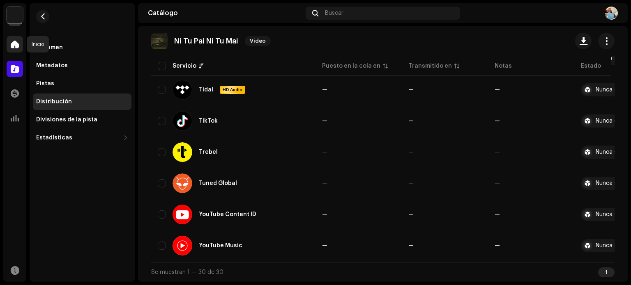
click at [12, 41] on span at bounding box center [15, 44] width 8 height 7
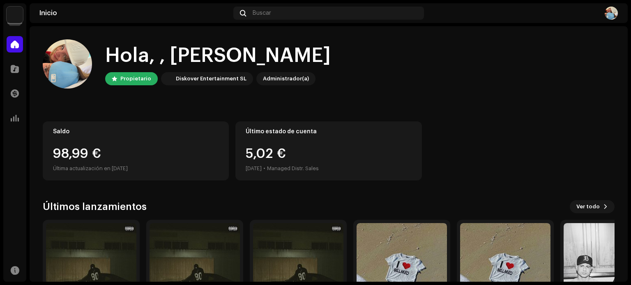
scroll to position [69, 0]
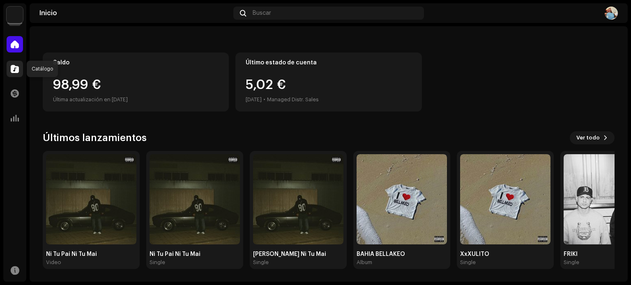
click at [14, 66] on span at bounding box center [15, 69] width 8 height 7
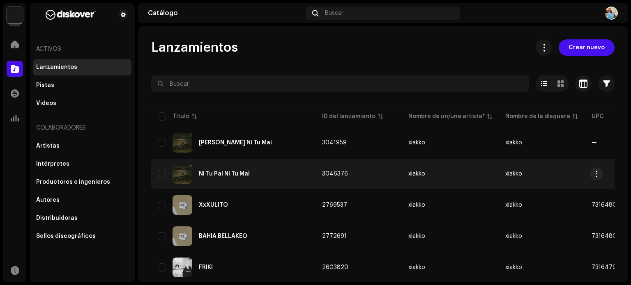
click at [246, 181] on div "Ni Tu Pai Ni Tu Mai" at bounding box center [233, 174] width 151 height 20
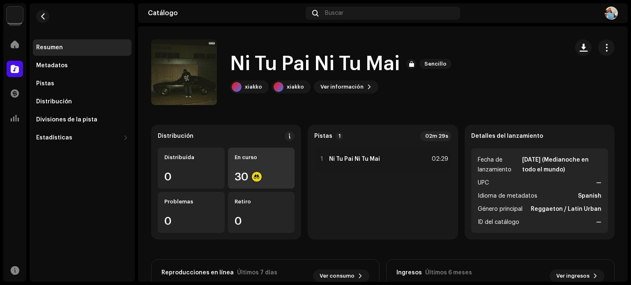
click at [271, 160] on div "En curso" at bounding box center [262, 157] width 54 height 7
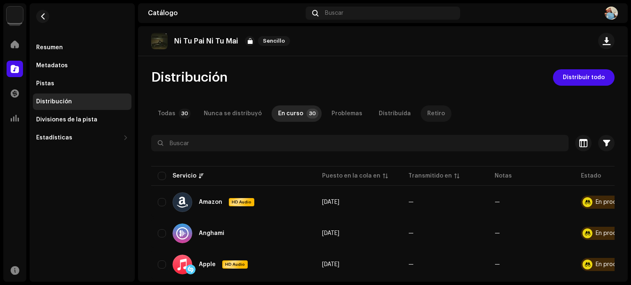
click at [427, 112] on div "Retiro" at bounding box center [436, 114] width 18 height 16
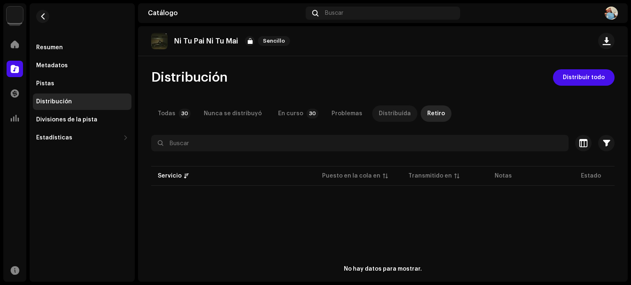
click at [382, 115] on div "Distribuída" at bounding box center [395, 114] width 32 height 16
click at [341, 114] on div "Problemas" at bounding box center [346, 114] width 31 height 16
click at [292, 114] on div "En curso" at bounding box center [290, 114] width 25 height 16
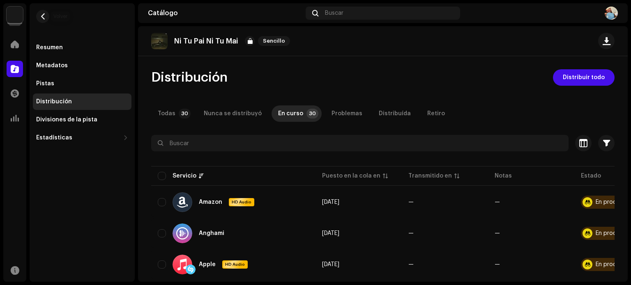
click at [36, 13] on button "button" at bounding box center [42, 16] width 13 height 13
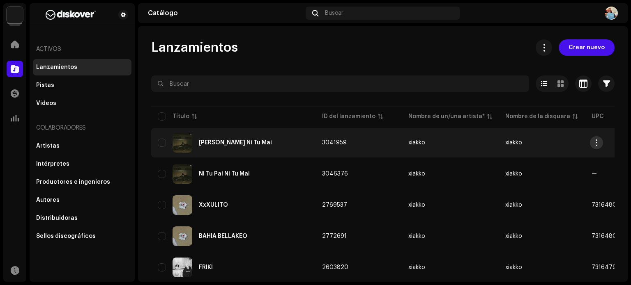
click at [600, 144] on button "button" at bounding box center [596, 142] width 13 height 13
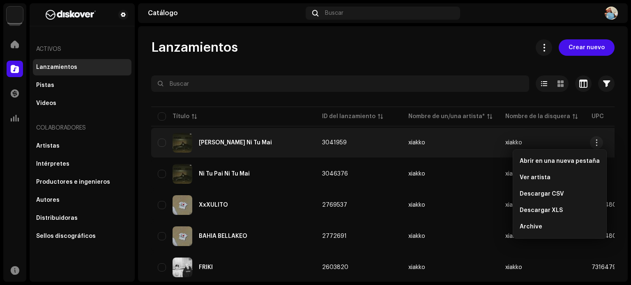
click at [239, 138] on div "[PERSON_NAME] Ni Tu Mai" at bounding box center [233, 143] width 151 height 20
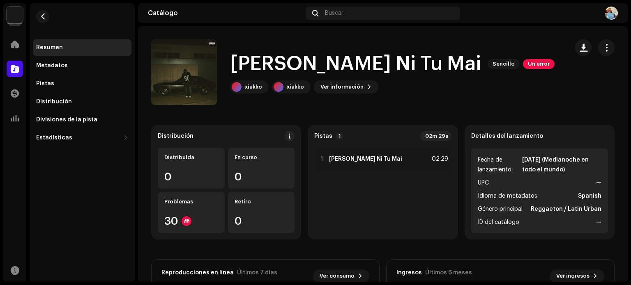
click at [255, 63] on h1 "[PERSON_NAME] Ni Tu Mai" at bounding box center [355, 64] width 251 height 26
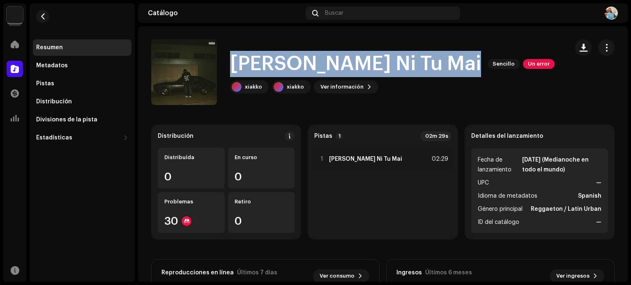
click at [255, 63] on h1 "[PERSON_NAME] Ni Tu Mai" at bounding box center [355, 64] width 251 height 26
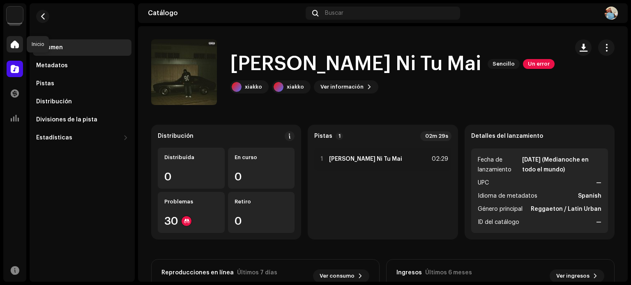
click at [12, 39] on div at bounding box center [15, 44] width 16 height 16
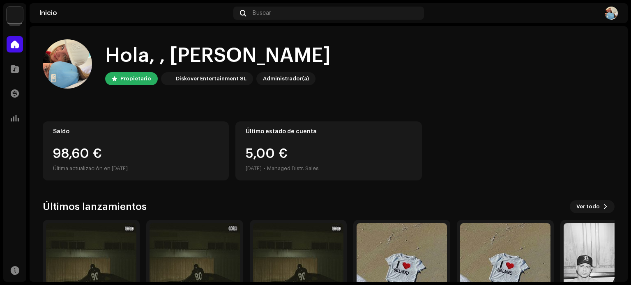
scroll to position [69, 0]
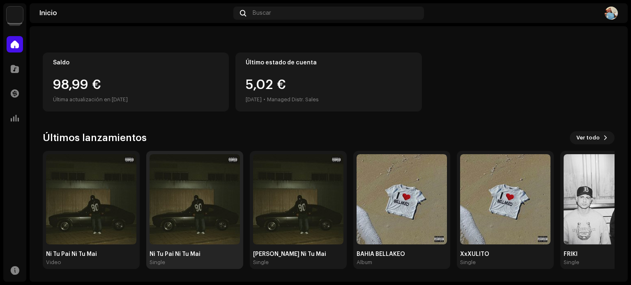
click at [212, 209] on img at bounding box center [195, 199] width 90 height 90
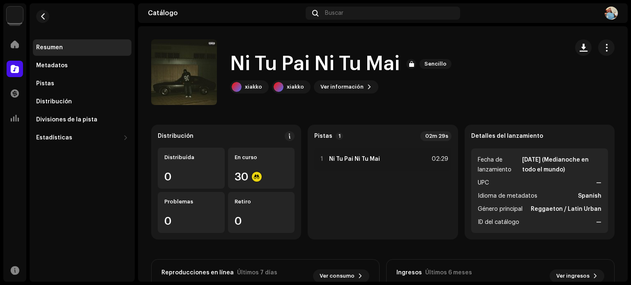
click at [530, 172] on strong "[DATE] (Medianoche en todo el mundo)" at bounding box center [561, 165] width 79 height 20
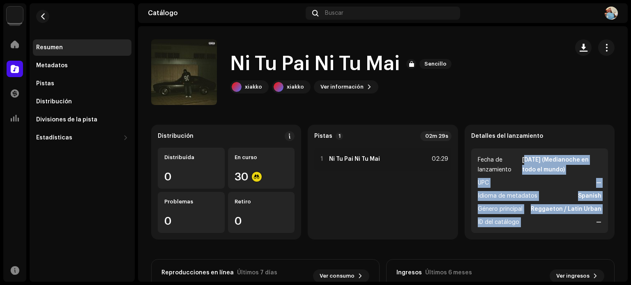
drag, startPoint x: 530, startPoint y: 172, endPoint x: 542, endPoint y: 221, distance: 49.8
click at [542, 221] on ul "Fecha de lanzamiento [DATE] (Medianoche en todo el mundo) UPC — Idioma de metad…" at bounding box center [539, 191] width 137 height 85
click at [542, 221] on li "ID del catálogo —" at bounding box center [540, 223] width 124 height 10
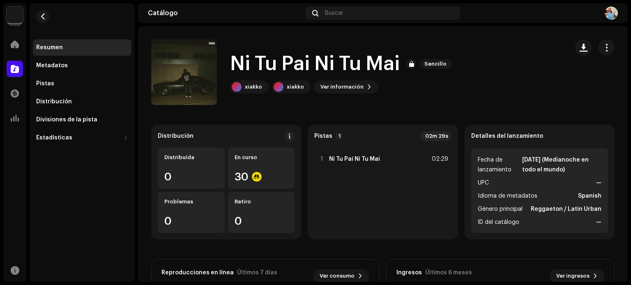
click at [542, 221] on li "ID del catálogo —" at bounding box center [540, 223] width 124 height 10
click at [542, 213] on strong "Reggaeton / Latin Urban" at bounding box center [566, 210] width 71 height 10
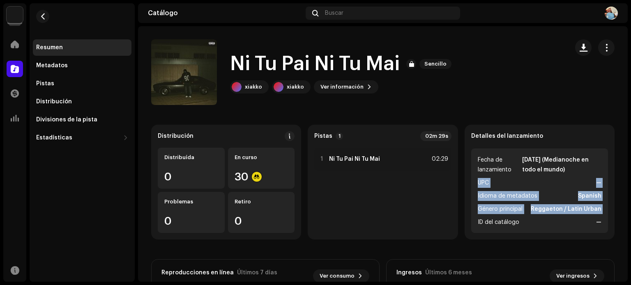
drag, startPoint x: 542, startPoint y: 213, endPoint x: 520, endPoint y: 179, distance: 40.8
click at [520, 179] on ul "Fecha de lanzamiento [DATE] (Medianoche en todo el mundo) UPC — Idioma de metad…" at bounding box center [539, 191] width 137 height 85
click at [520, 179] on li "UPC —" at bounding box center [540, 183] width 124 height 10
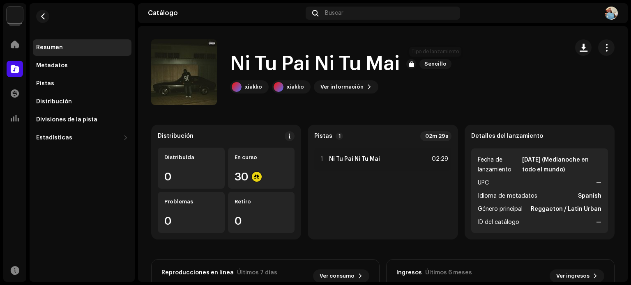
click at [434, 64] on span "Sencillo" at bounding box center [435, 64] width 32 height 10
click at [403, 64] on div "Ni Tu Pai Ni Tu Mai Sencillo" at bounding box center [342, 64] width 225 height 26
click at [410, 63] on div at bounding box center [411, 64] width 10 height 10
click at [603, 47] on span "button" at bounding box center [607, 47] width 8 height 7
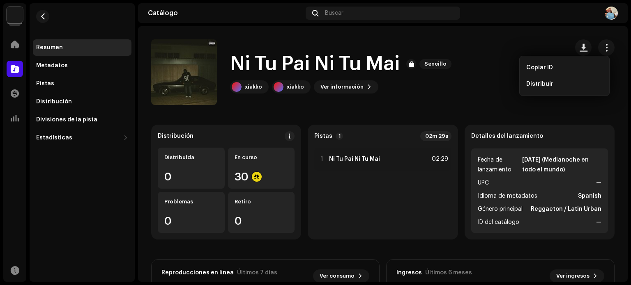
click at [412, 98] on div "Ni Tu Pai Ni Tu Mai Sencillo [PERSON_NAME] información" at bounding box center [356, 72] width 411 height 66
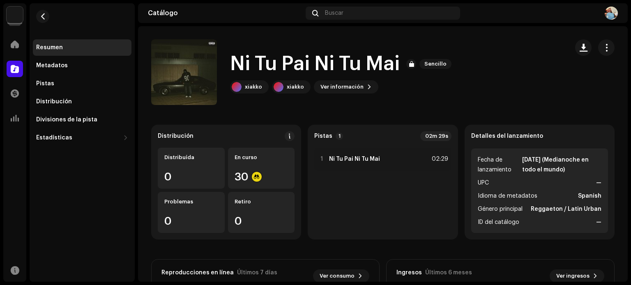
click at [412, 98] on div "Ni Tu Pai Ni Tu Mai Sencillo [PERSON_NAME] información" at bounding box center [356, 72] width 411 height 66
click at [388, 117] on catalog-releases-details-overview "Ni Tu Pai Ni Tu Mai Sencillo Ni Tu Pai Ni Tu Mai Sencillo [PERSON_NAME] Ver inf…" at bounding box center [383, 231] width 490 height 411
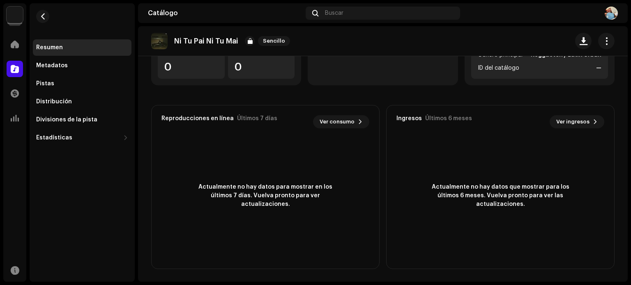
scroll to position [154, 0]
click at [63, 102] on div "Distribución" at bounding box center [54, 102] width 36 height 7
